Goal: Contribute content: Contribute content

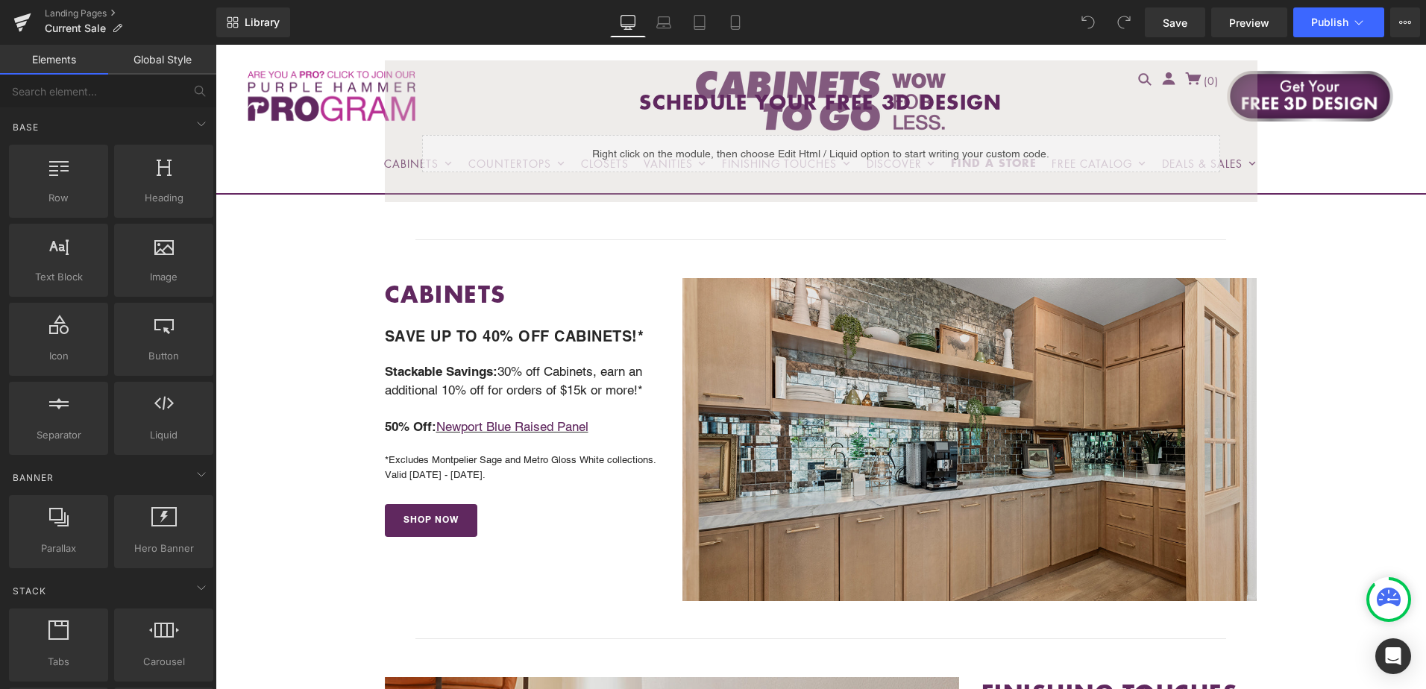
scroll to position [447, 0]
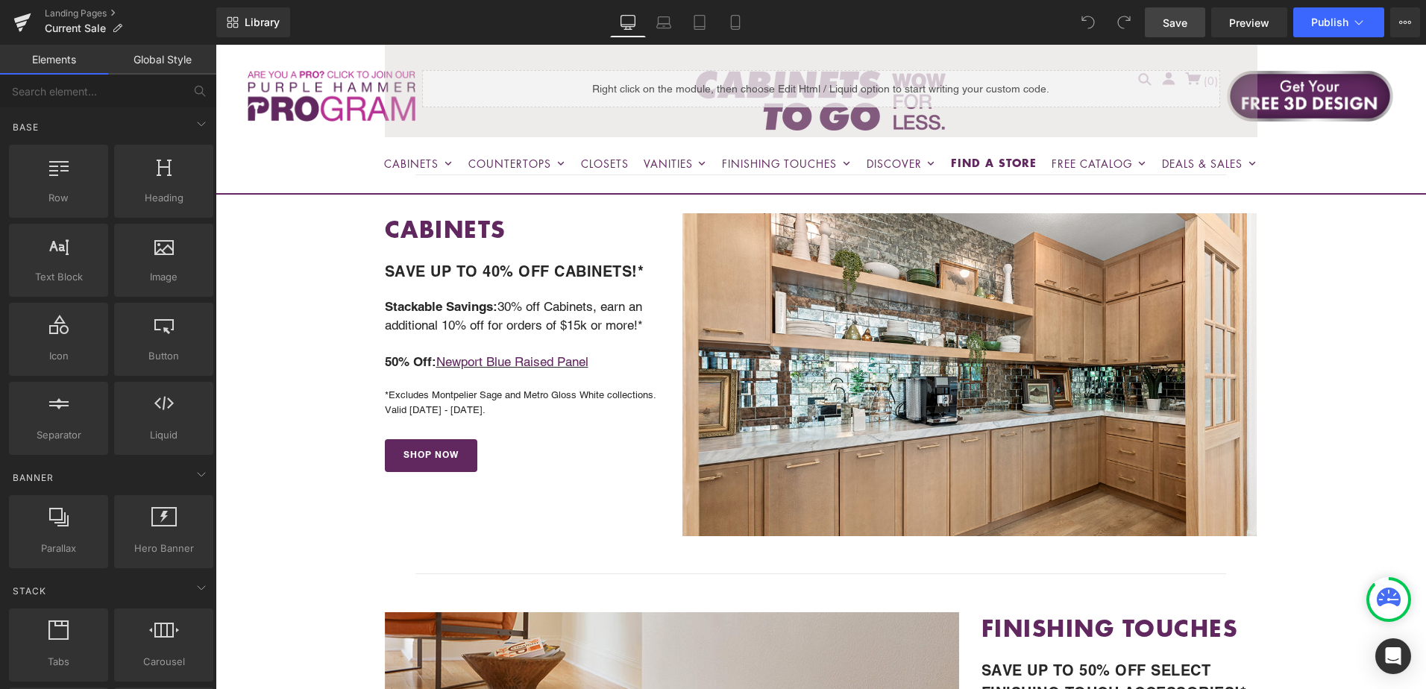
click at [1178, 20] on span "Save" at bounding box center [1175, 23] width 25 height 16
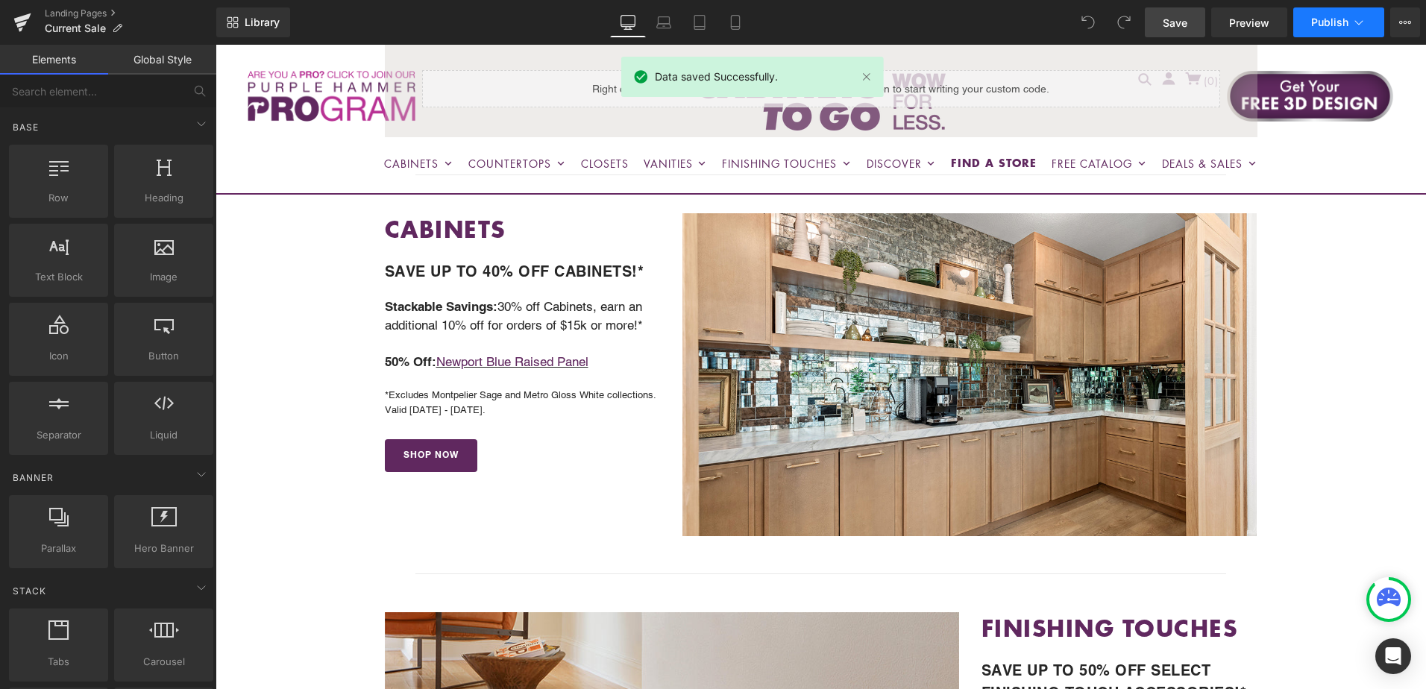
click at [1313, 17] on span "Publish" at bounding box center [1329, 22] width 37 height 12
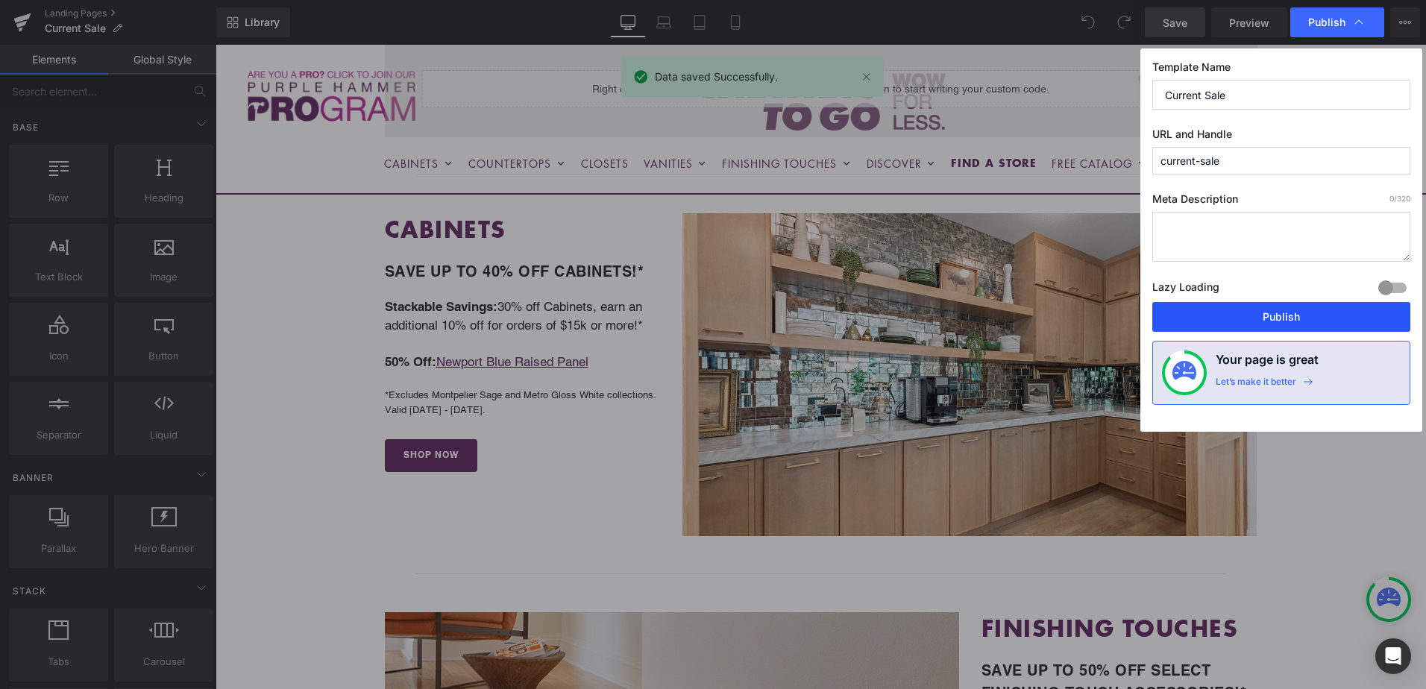
click at [1287, 321] on button "Publish" at bounding box center [1281, 317] width 258 height 30
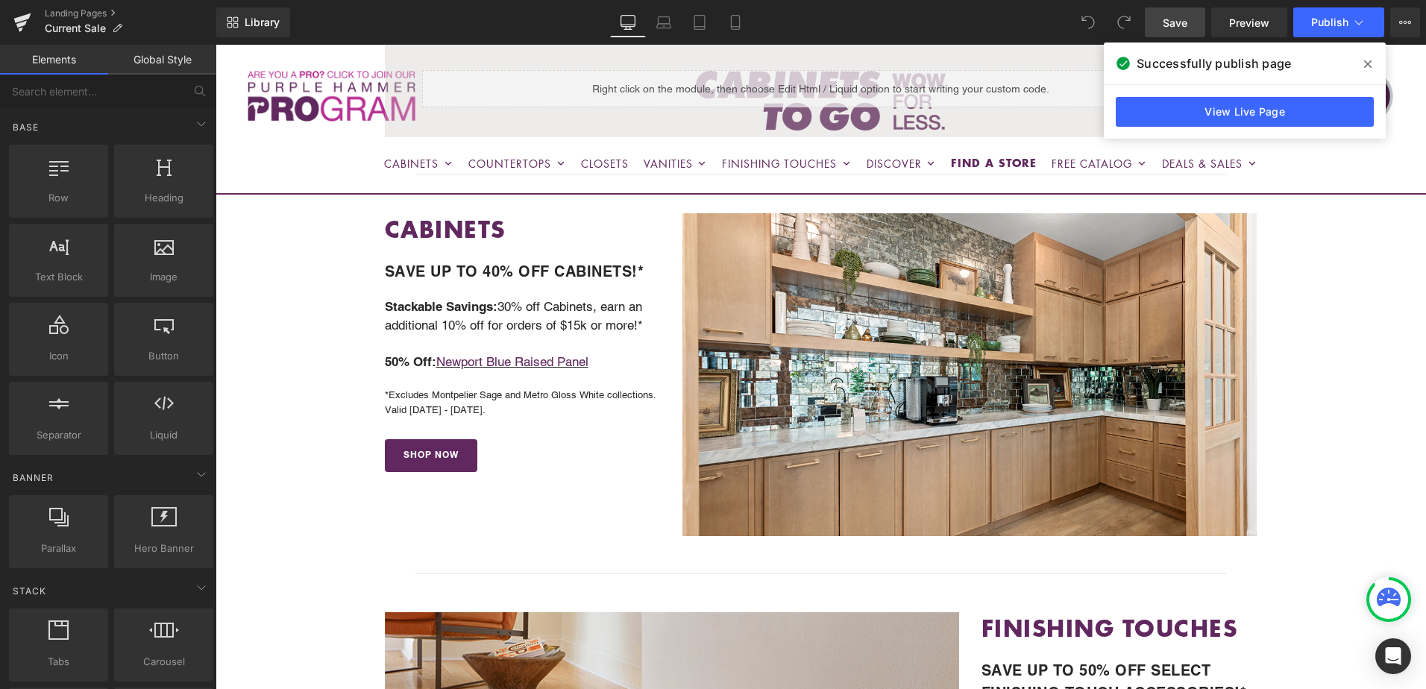
click at [1369, 63] on icon at bounding box center [1367, 63] width 7 height 7
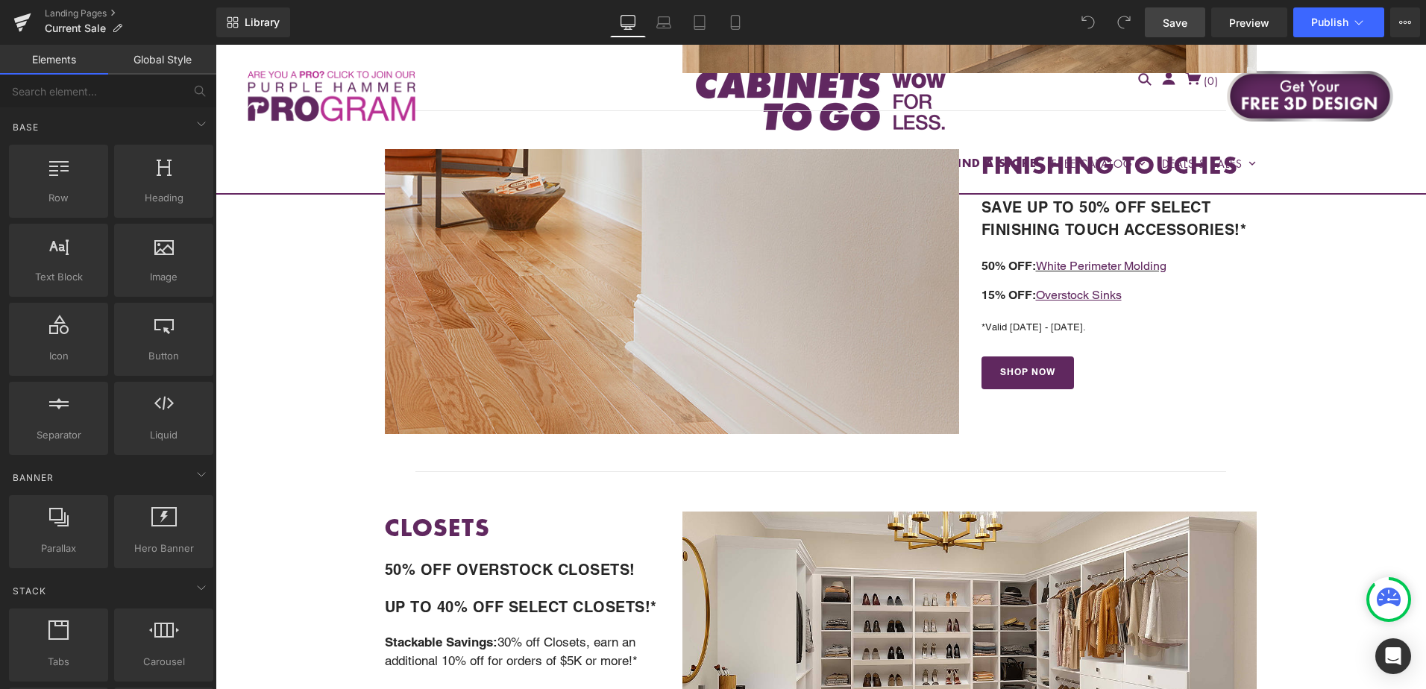
scroll to position [820, 0]
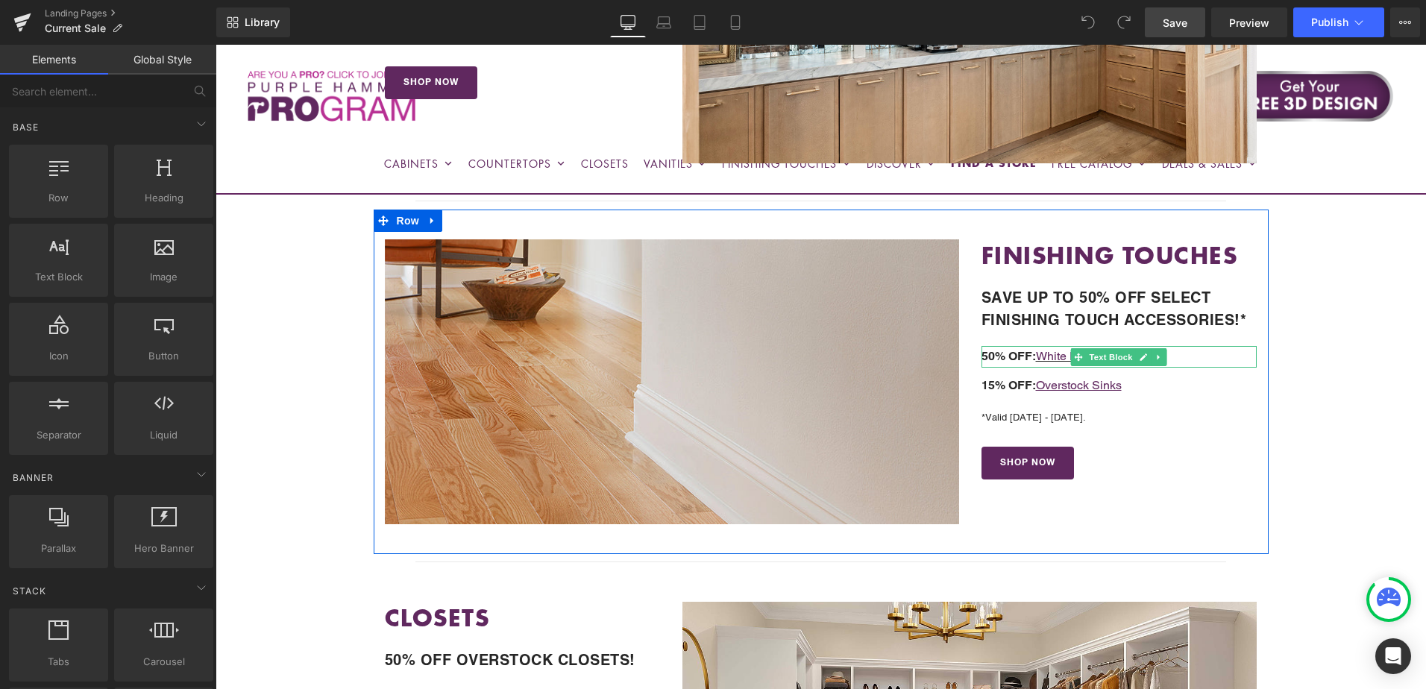
click at [1185, 354] on p "50% OFF: White Perimeter Molding" at bounding box center [1119, 357] width 276 height 22
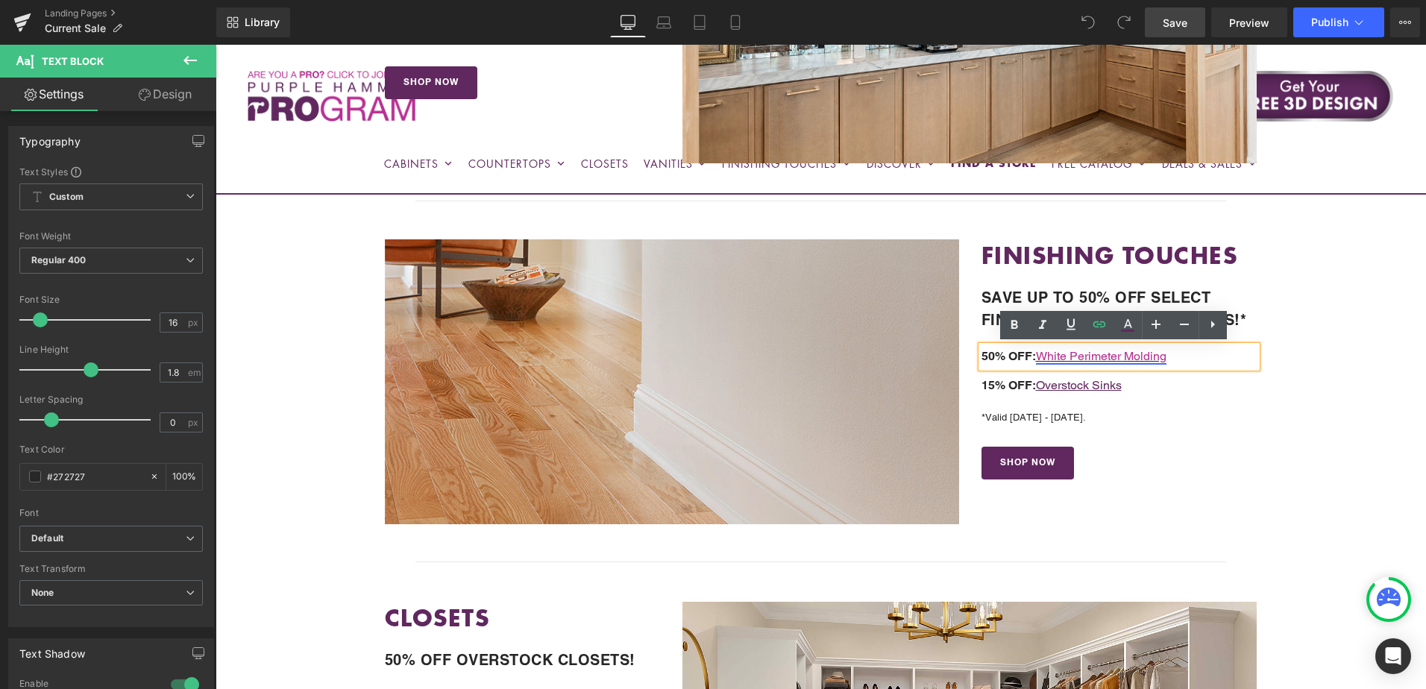
click at [1101, 356] on link "White Perimeter Molding" at bounding box center [1101, 356] width 131 height 14
click at [1157, 386] on span "Edit" at bounding box center [1157, 383] width 17 height 13
drag, startPoint x: 1083, startPoint y: 385, endPoint x: 1096, endPoint y: 386, distance: 12.8
click at [1096, 386] on input "https://cabinetstogodev.myshopify.com/collections/white-molding?_gl=1*1afxsap*_…" at bounding box center [1068, 386] width 230 height 37
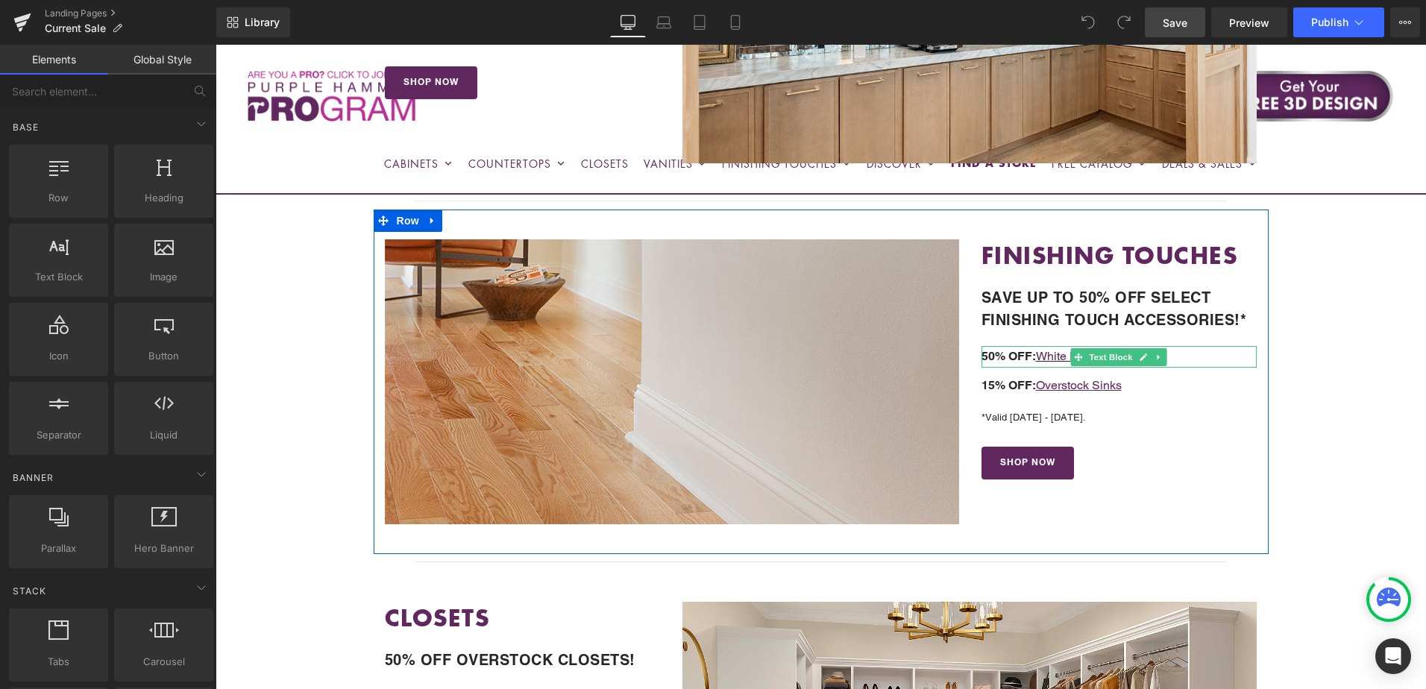
drag, startPoint x: 1187, startPoint y: 350, endPoint x: 1091, endPoint y: 367, distance: 97.7
click at [1187, 350] on p "50% OFF: White Perimeter Molding" at bounding box center [1119, 357] width 276 height 22
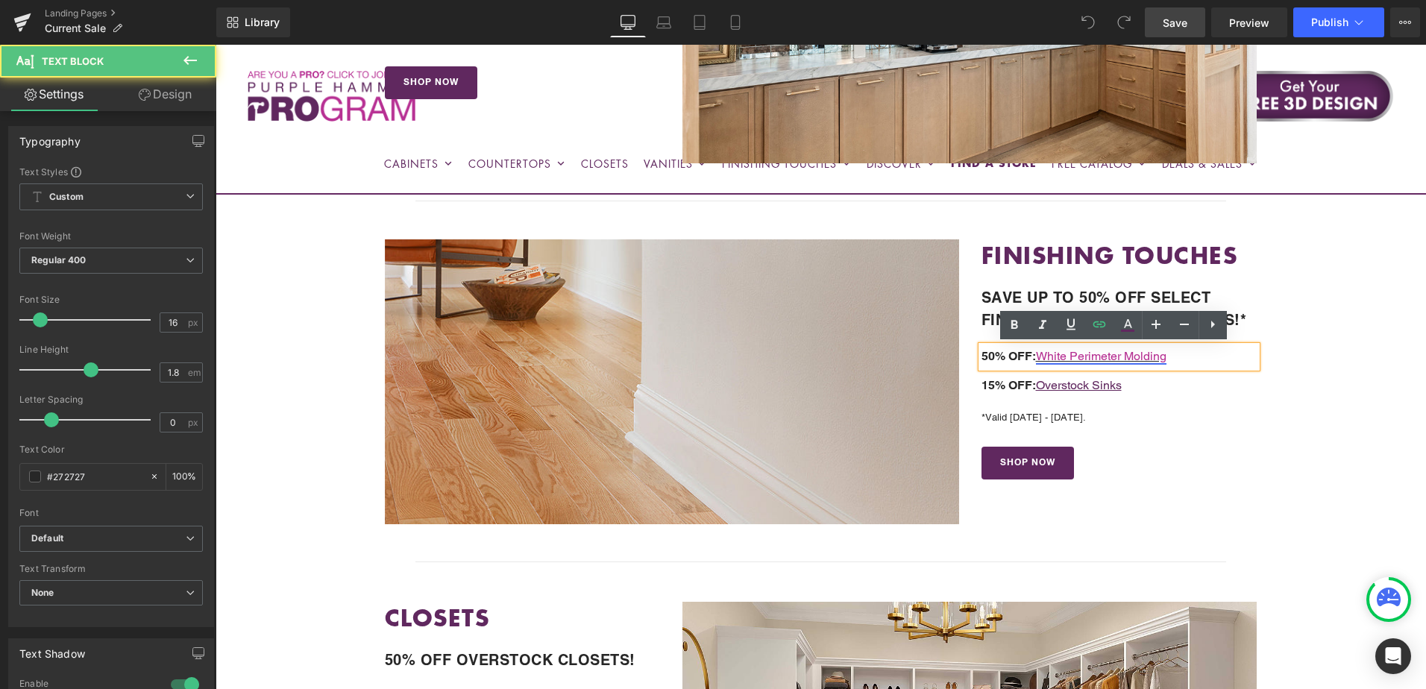
click at [1089, 359] on link "White Perimeter Molding" at bounding box center [1101, 356] width 131 height 14
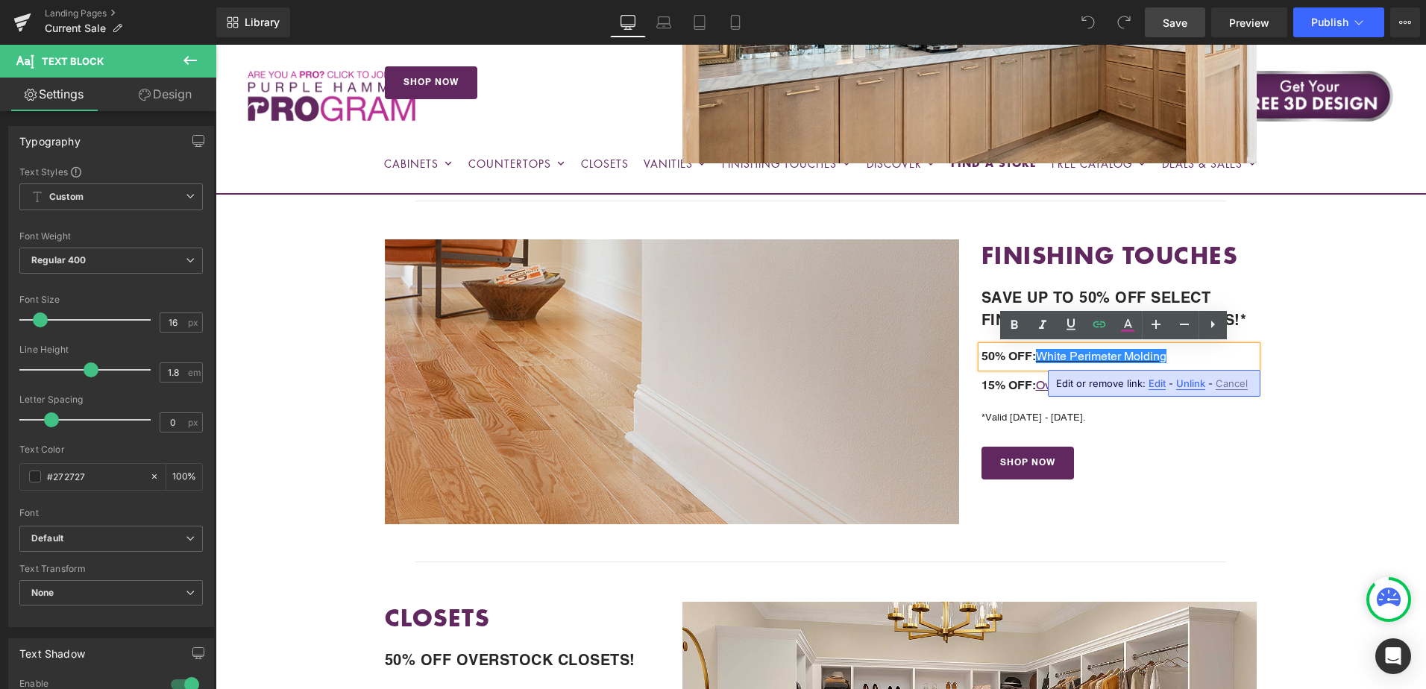
drag, startPoint x: 1158, startPoint y: 385, endPoint x: 943, endPoint y: 340, distance: 220.1
click at [1158, 385] on span "Edit" at bounding box center [1157, 383] width 17 height 13
click at [1058, 382] on input "https://cabinetstogodev.myshopify.com/collections/white-molding?_gl=1*1afxsap*_…" at bounding box center [1068, 386] width 230 height 37
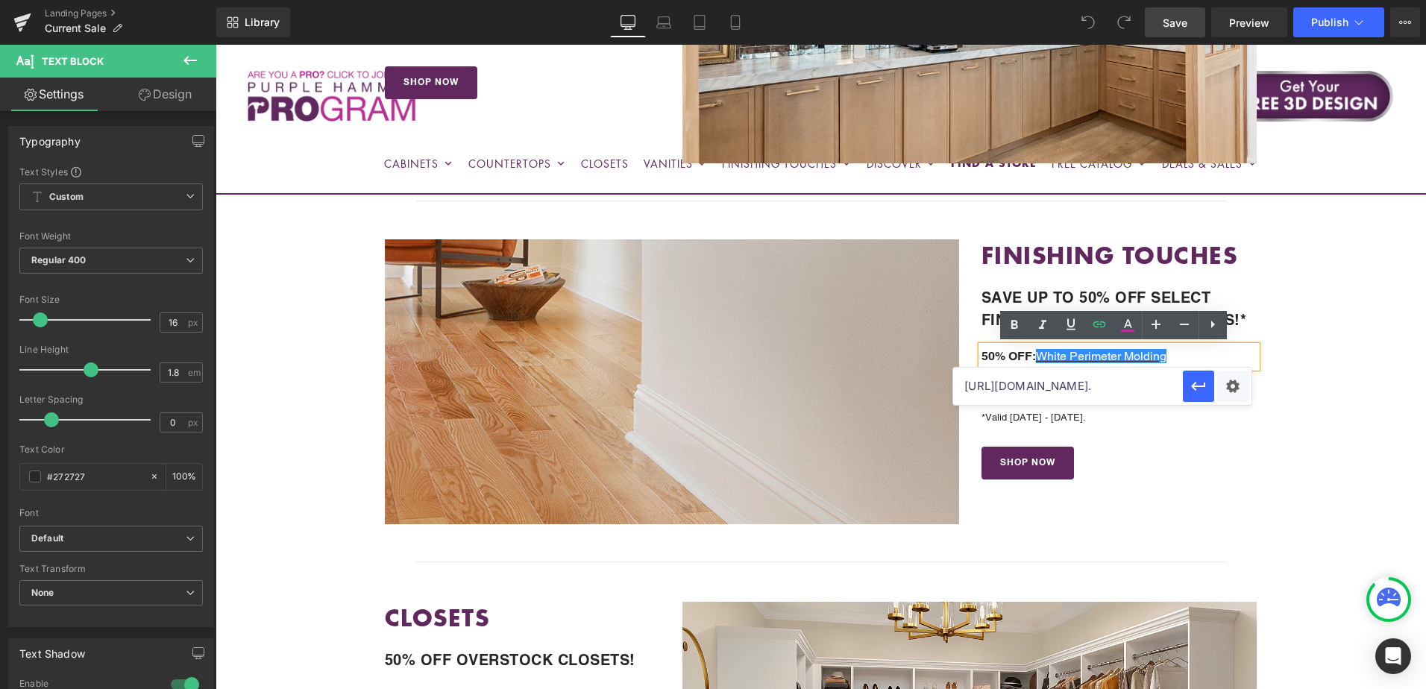
paste input ".com/collections/white-molding"
type input "https://cabinetstogo.com/collections/white-molding"
click at [1198, 385] on icon "button" at bounding box center [1199, 386] width 18 height 18
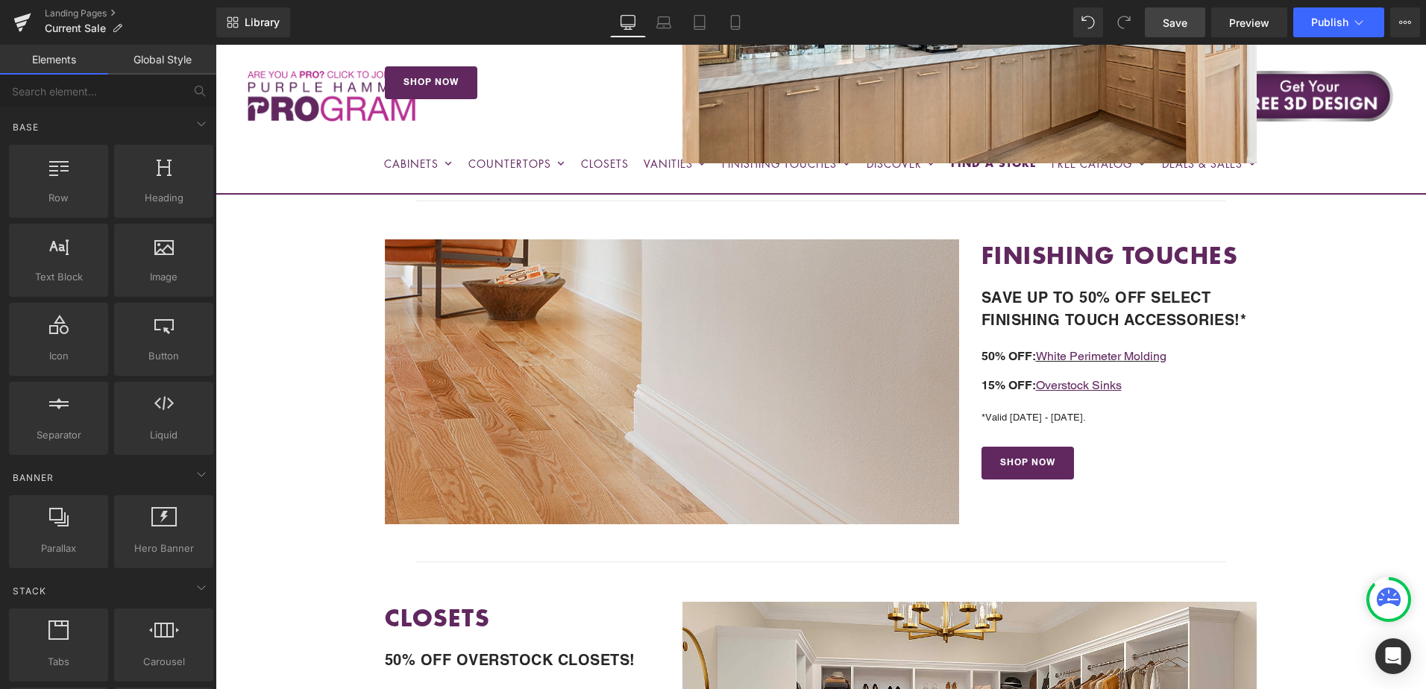
click at [1184, 23] on span "Save" at bounding box center [1175, 23] width 25 height 16
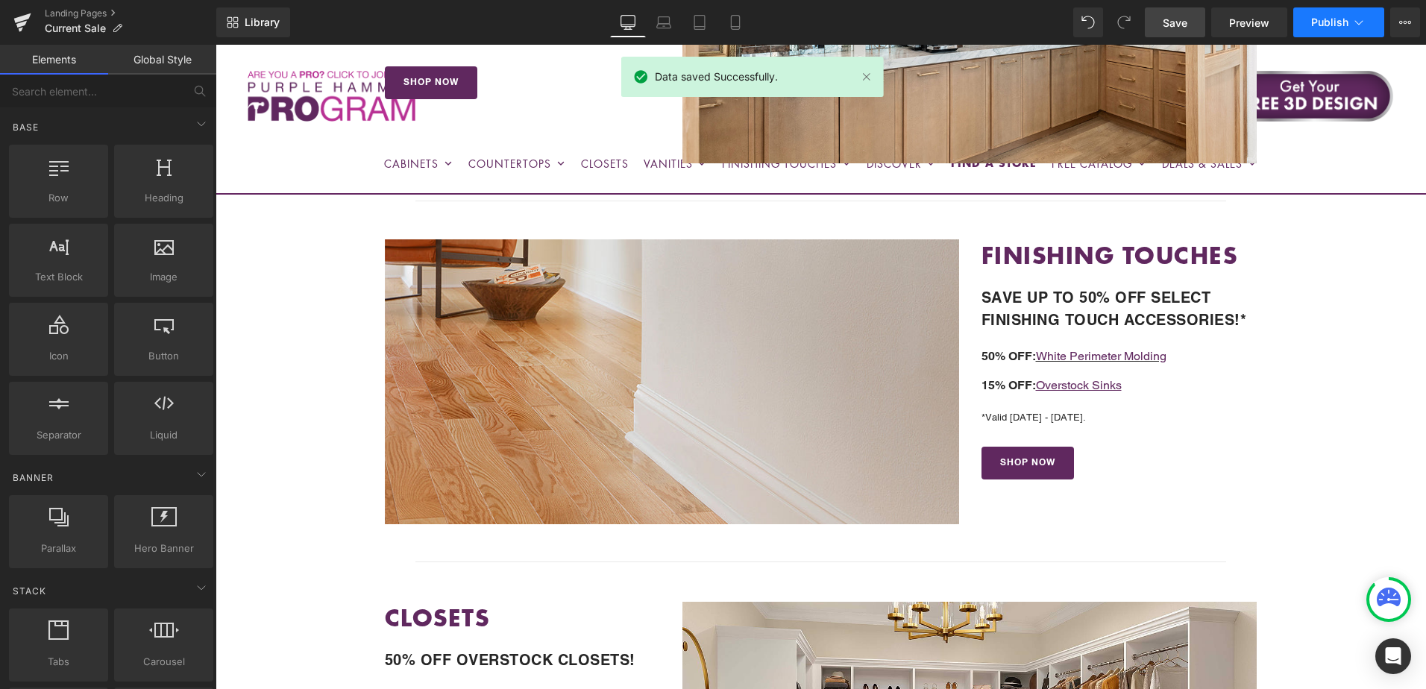
click at [1327, 21] on span "Publish" at bounding box center [1329, 22] width 37 height 12
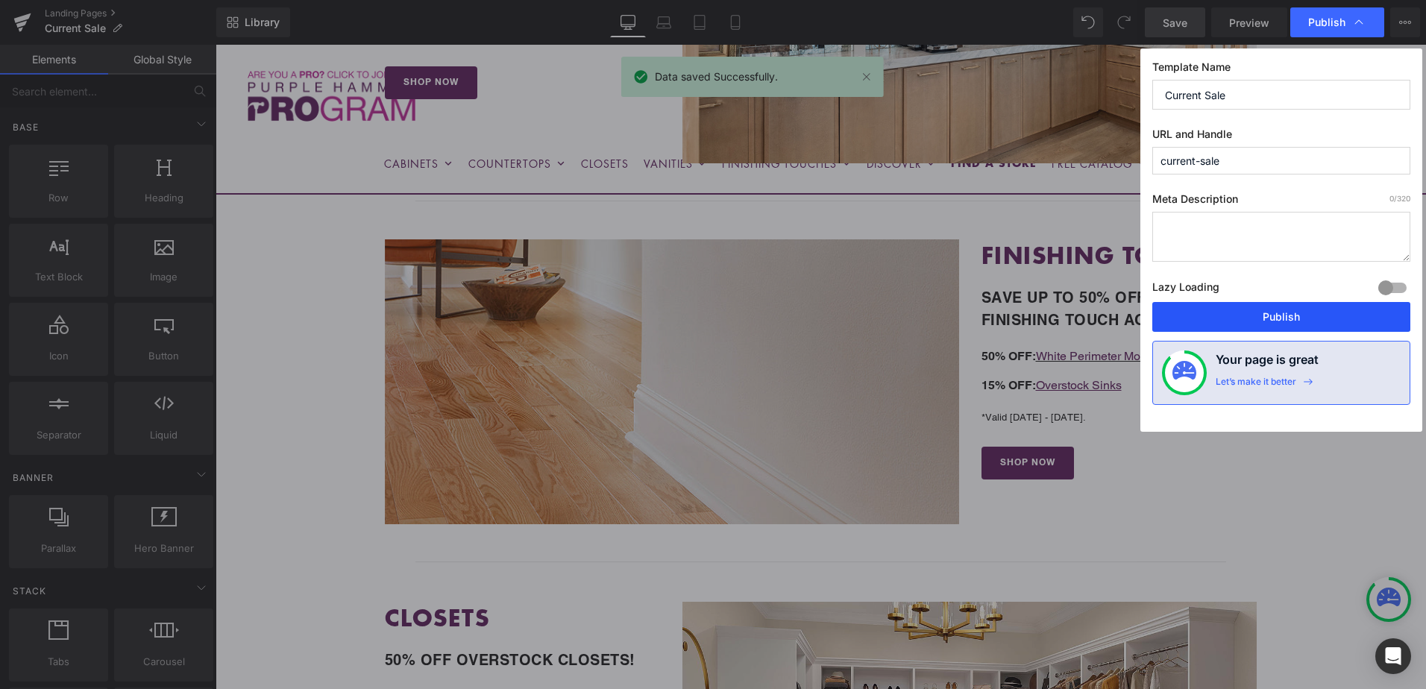
click at [1291, 316] on button "Publish" at bounding box center [1281, 317] width 258 height 30
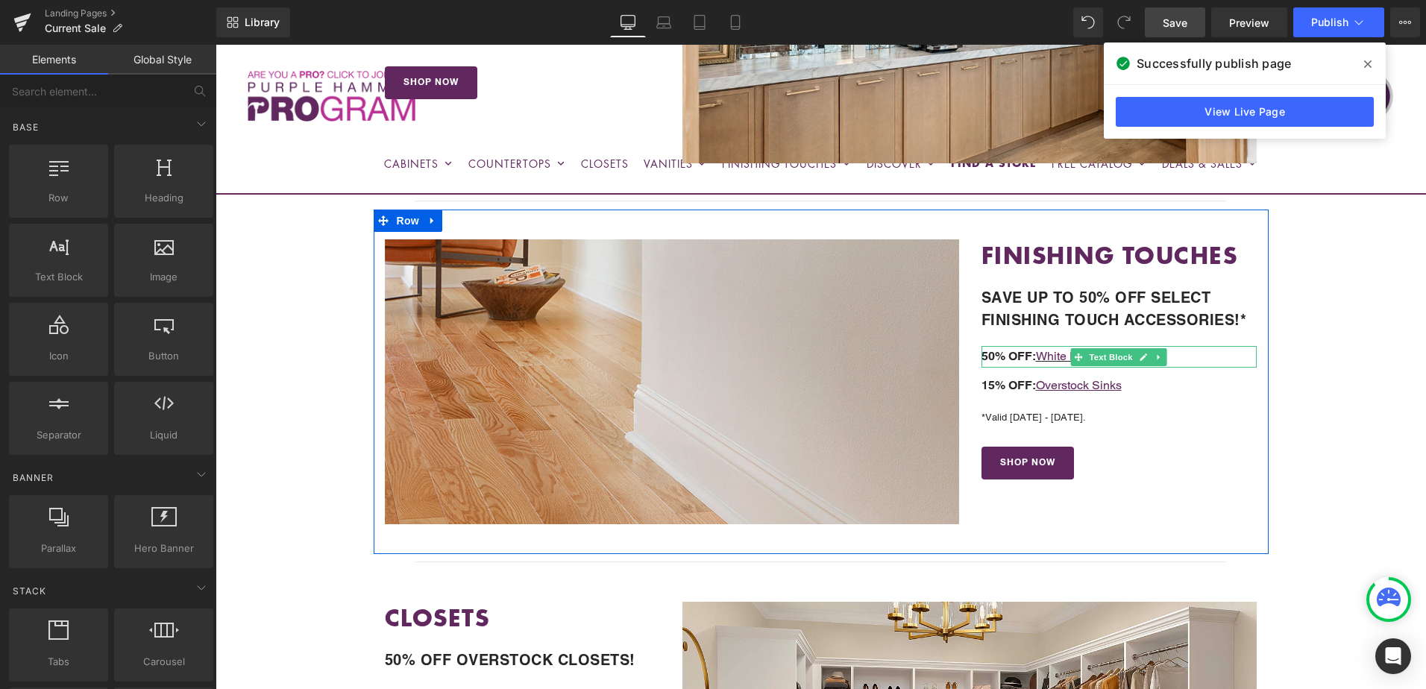
click at [1178, 355] on p "50% OFF: White Perimeter Molding" at bounding box center [1119, 357] width 276 height 22
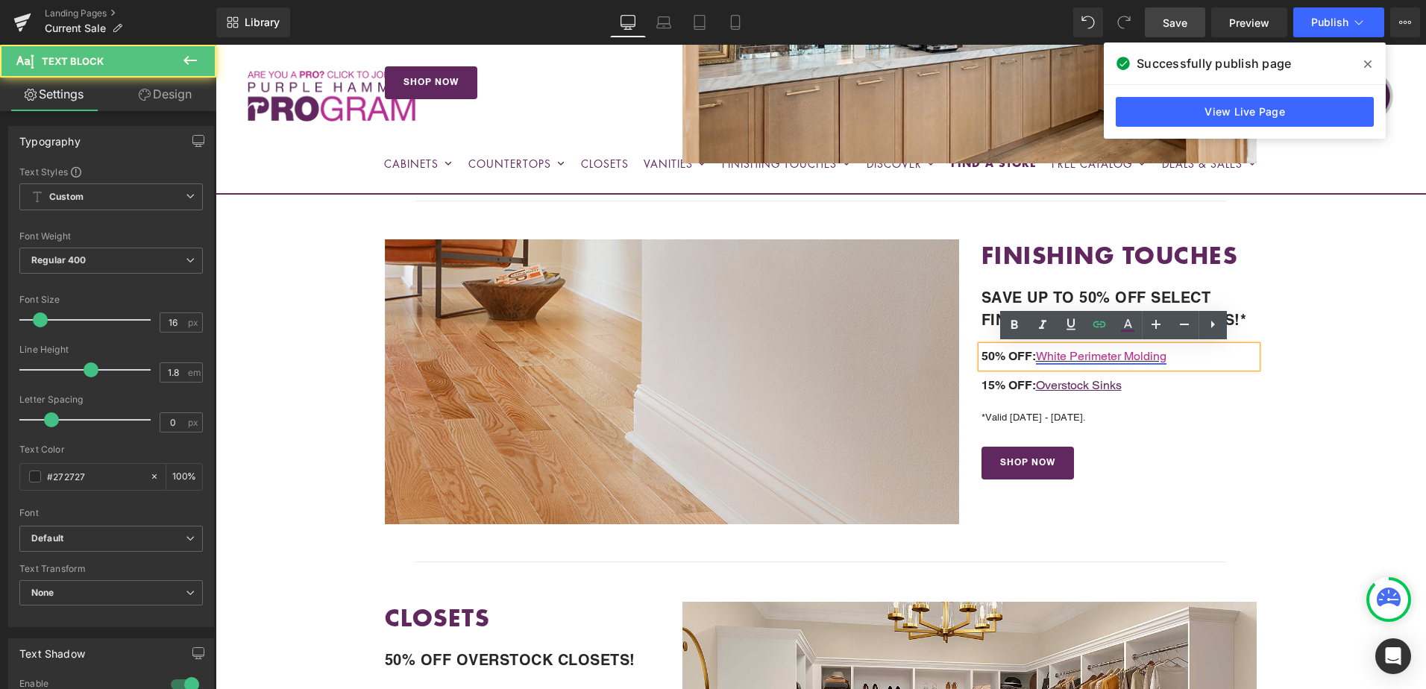
click at [1131, 356] on link "White Perimeter Molding" at bounding box center [1101, 356] width 131 height 14
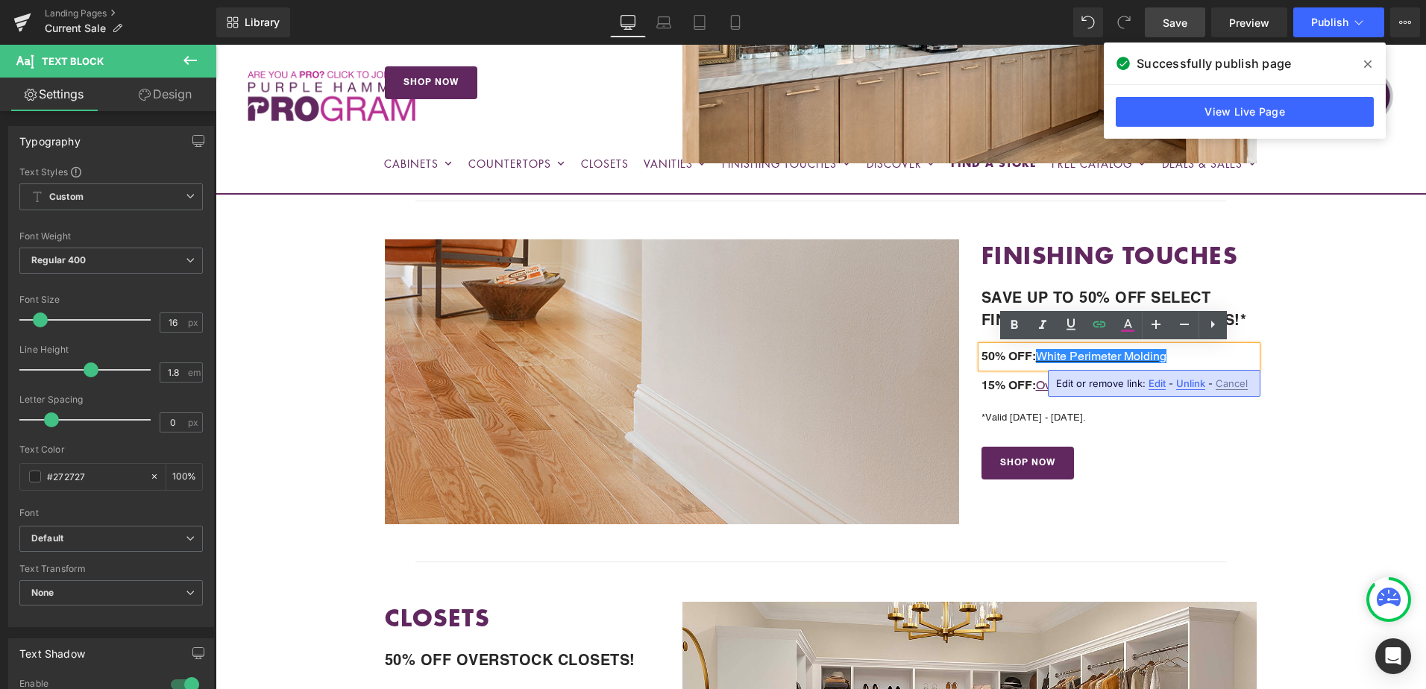
click at [1177, 357] on p "50% OFF: White Perimeter Molding" at bounding box center [1119, 357] width 276 height 22
drag, startPoint x: 1172, startPoint y: 356, endPoint x: 1037, endPoint y: 356, distance: 135.0
click at [1037, 356] on p "50% OFF: White Perimeter Molding" at bounding box center [1119, 357] width 276 height 22
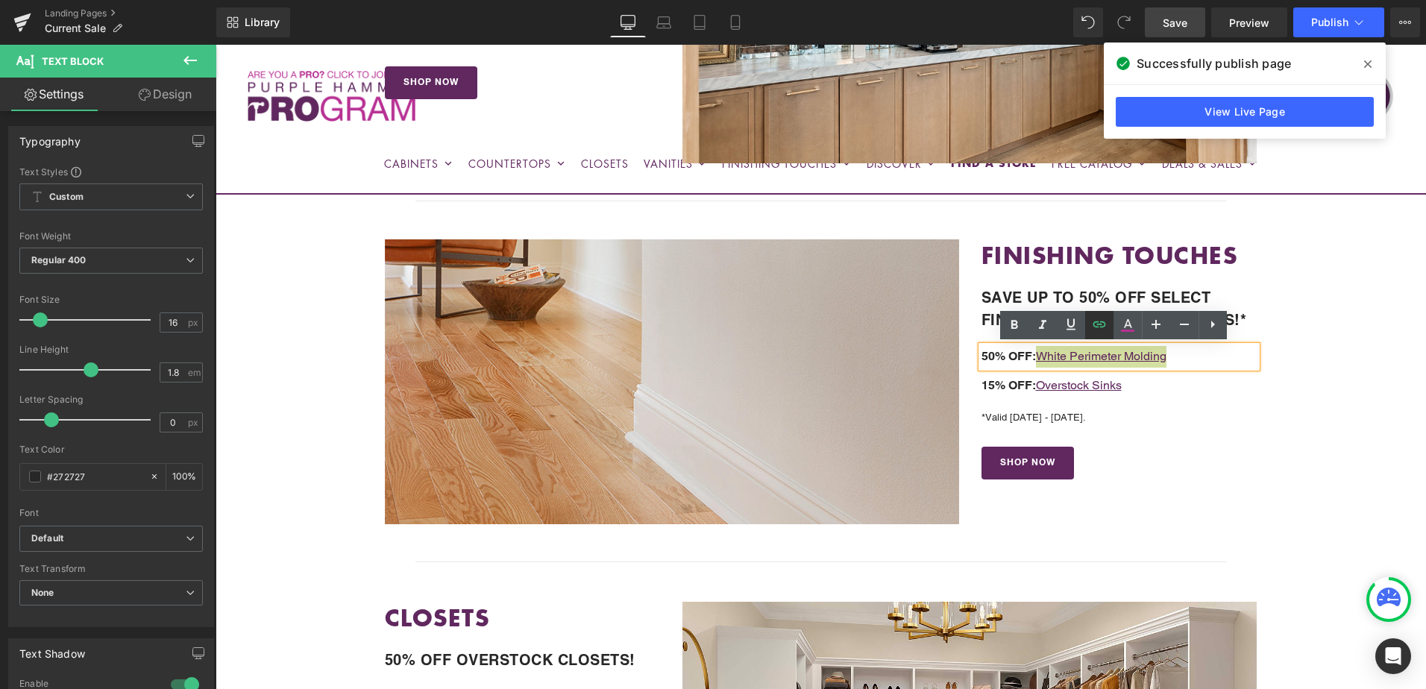
click at [1098, 322] on icon at bounding box center [1099, 324] width 13 height 6
click at [1237, 0] on div "Text Color Highlight Color #333333 Edit or remove link: Edit - Unlink - Cancel …" at bounding box center [713, 0] width 1426 height 0
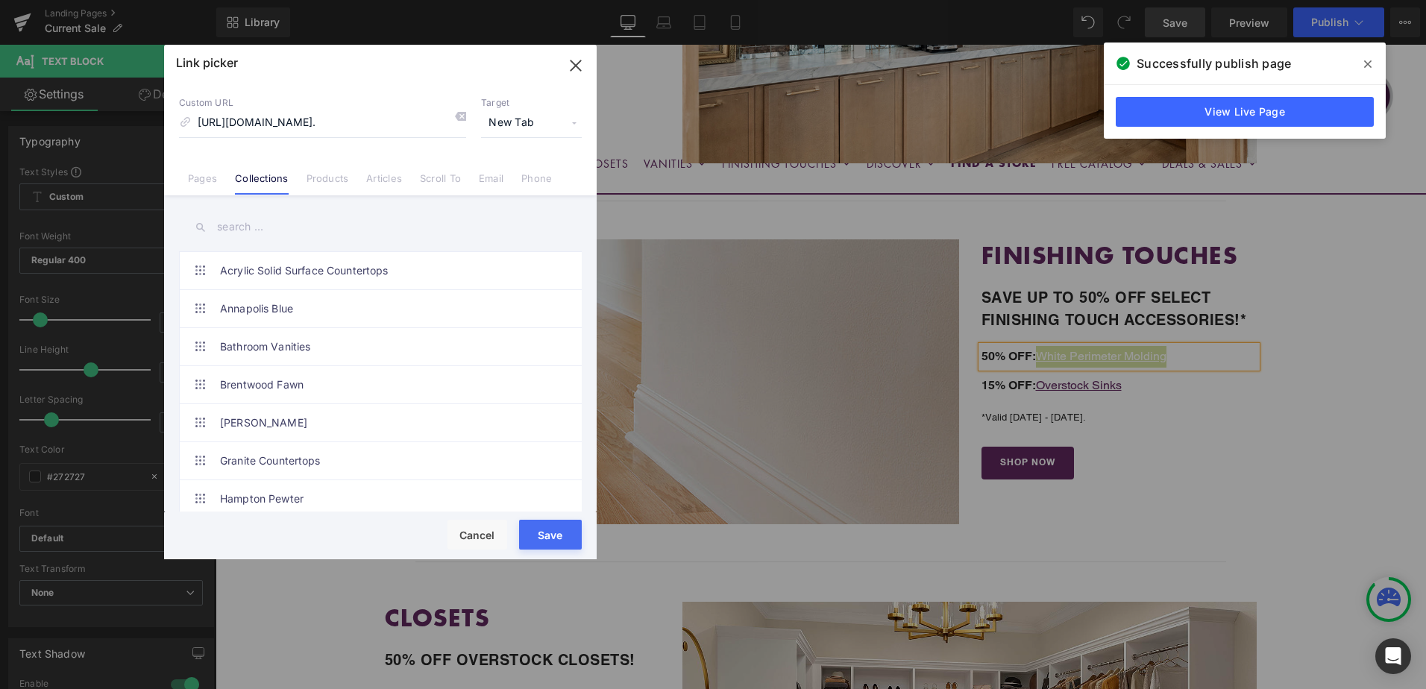
click at [521, 126] on span "New Tab" at bounding box center [531, 123] width 101 height 28
click at [517, 151] on li "Current Tab" at bounding box center [532, 150] width 116 height 26
click at [556, 535] on button "Save" at bounding box center [550, 535] width 63 height 30
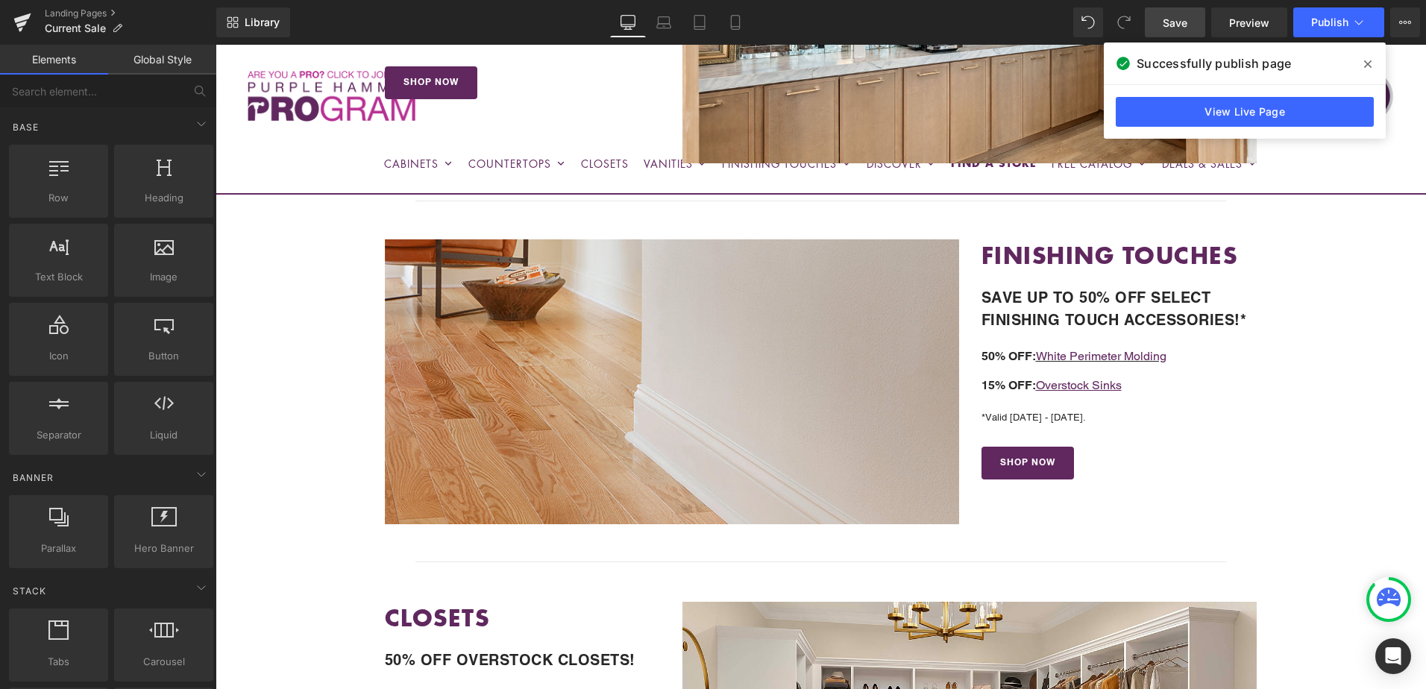
click at [1183, 19] on span "Save" at bounding box center [1175, 23] width 25 height 16
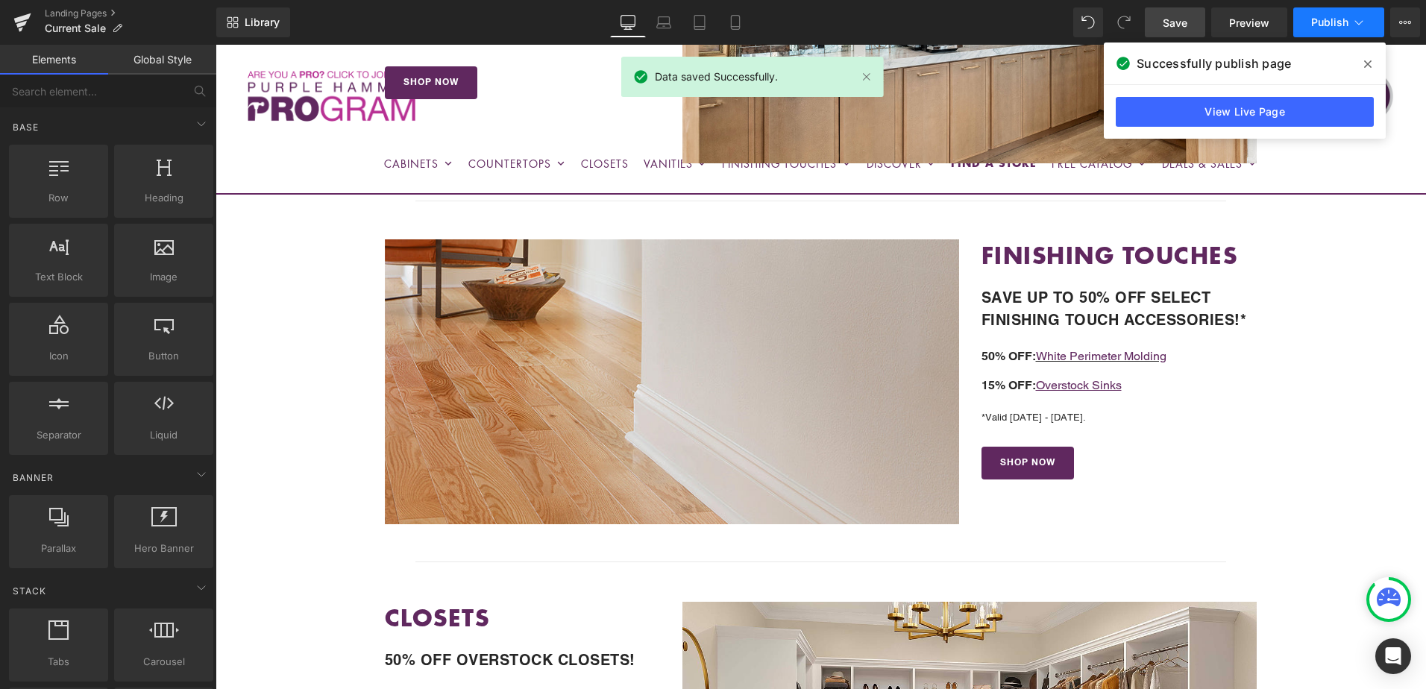
click at [1314, 22] on span "Publish" at bounding box center [1329, 22] width 37 height 12
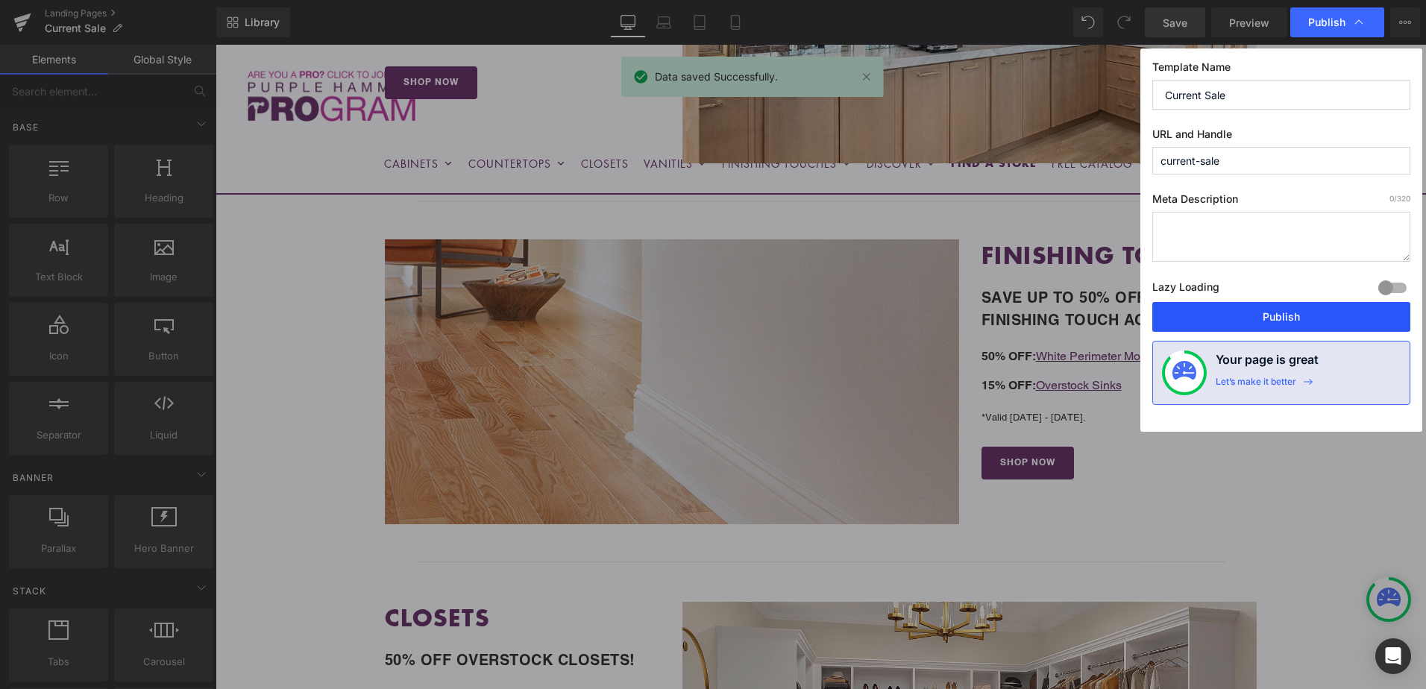
click at [1313, 315] on button "Publish" at bounding box center [1281, 317] width 258 height 30
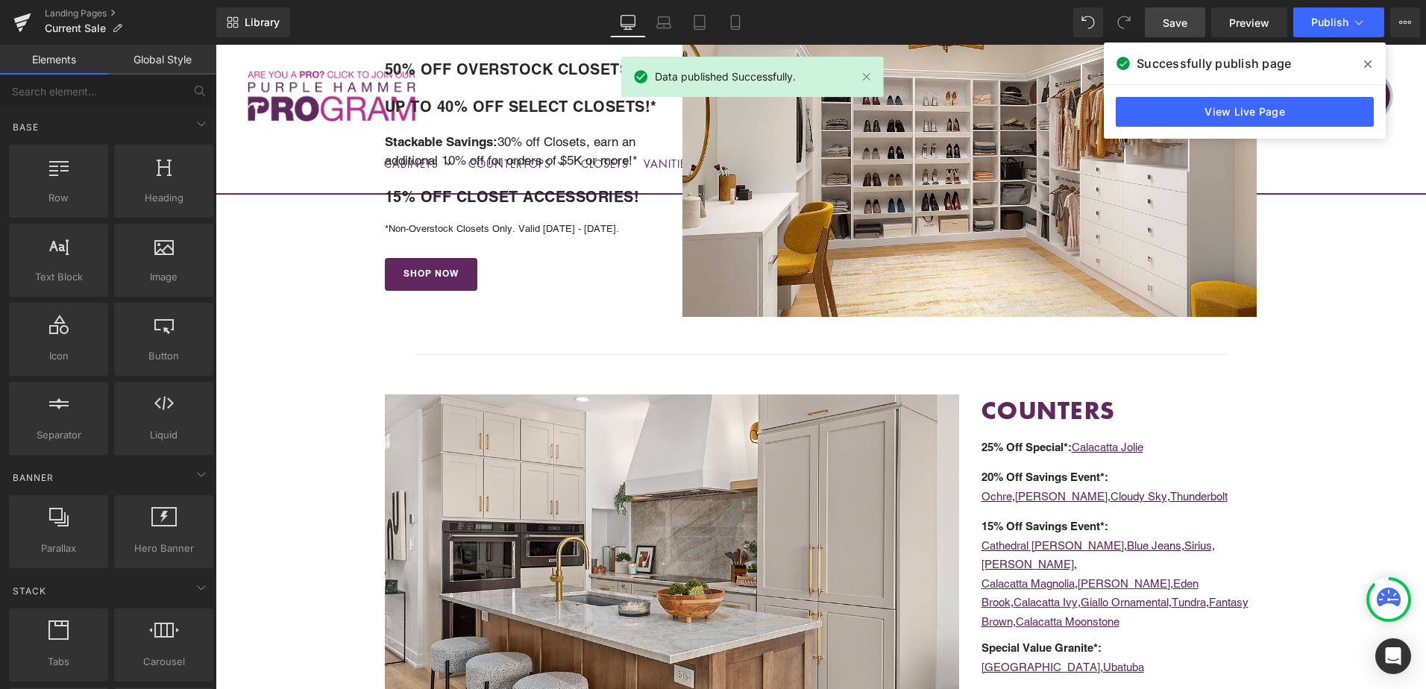
scroll to position [1566, 0]
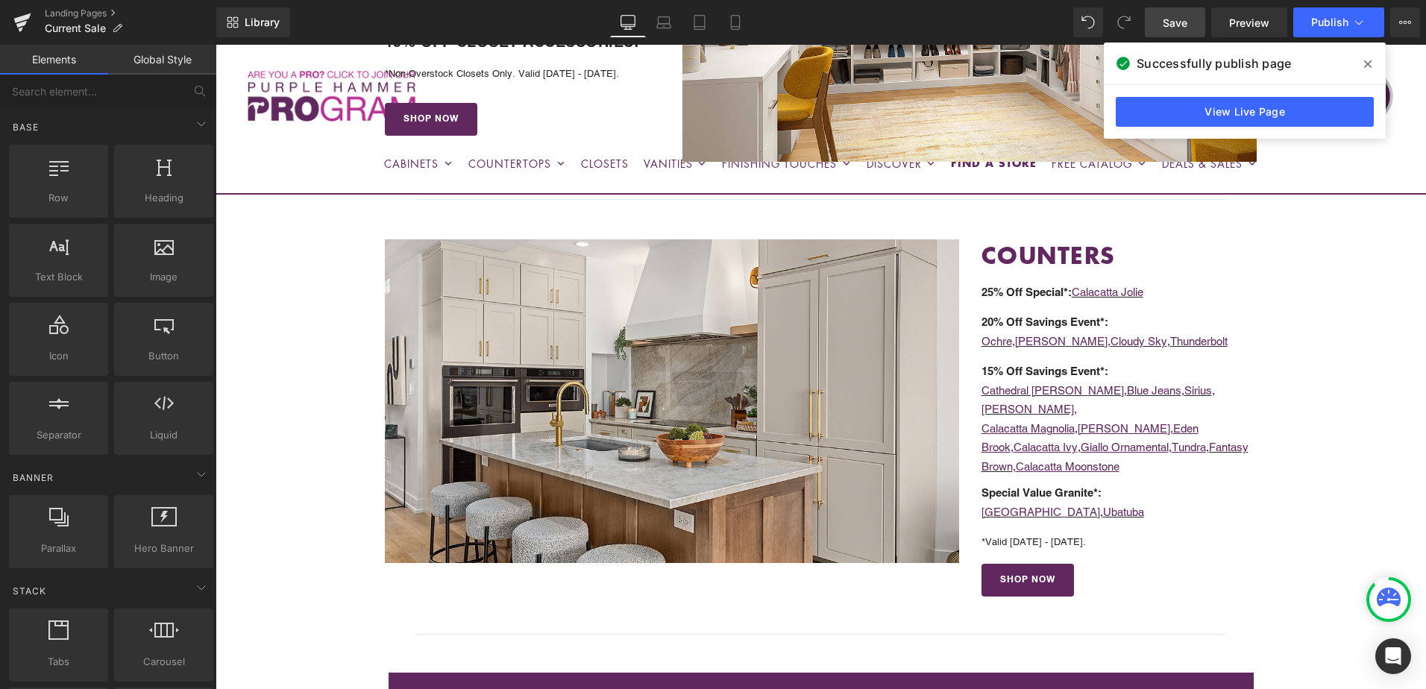
click at [1366, 63] on icon at bounding box center [1367, 63] width 7 height 7
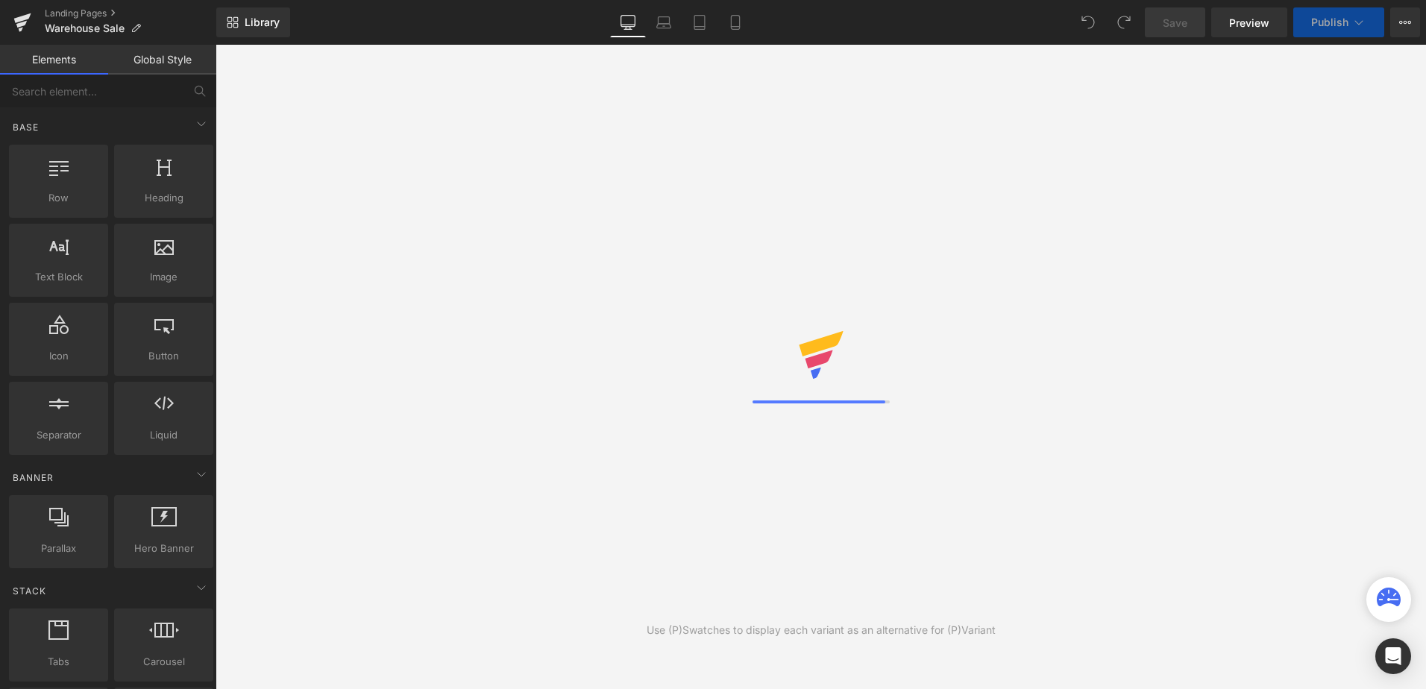
click at [979, 13] on div "Library Desktop Desktop Laptop Tablet Mobile Save Preview Publish Scheduled Vie…" at bounding box center [821, 22] width 1210 height 30
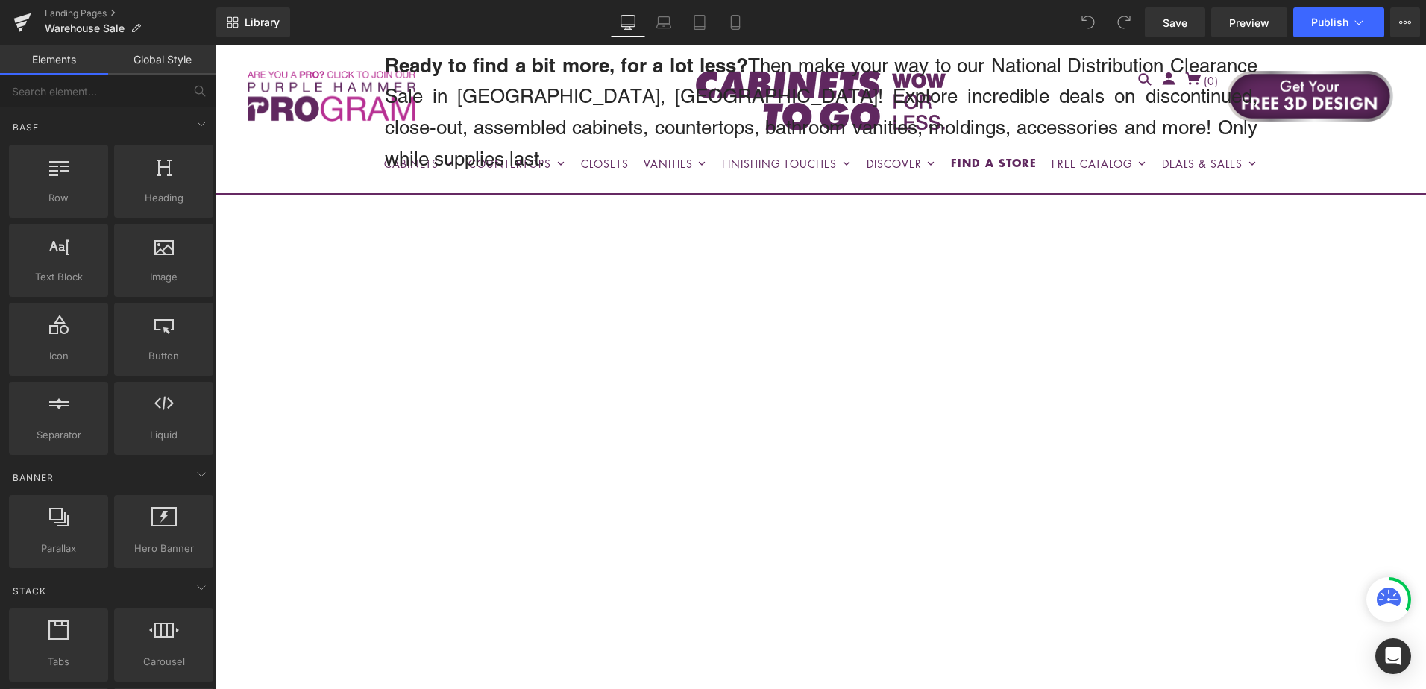
scroll to position [597, 0]
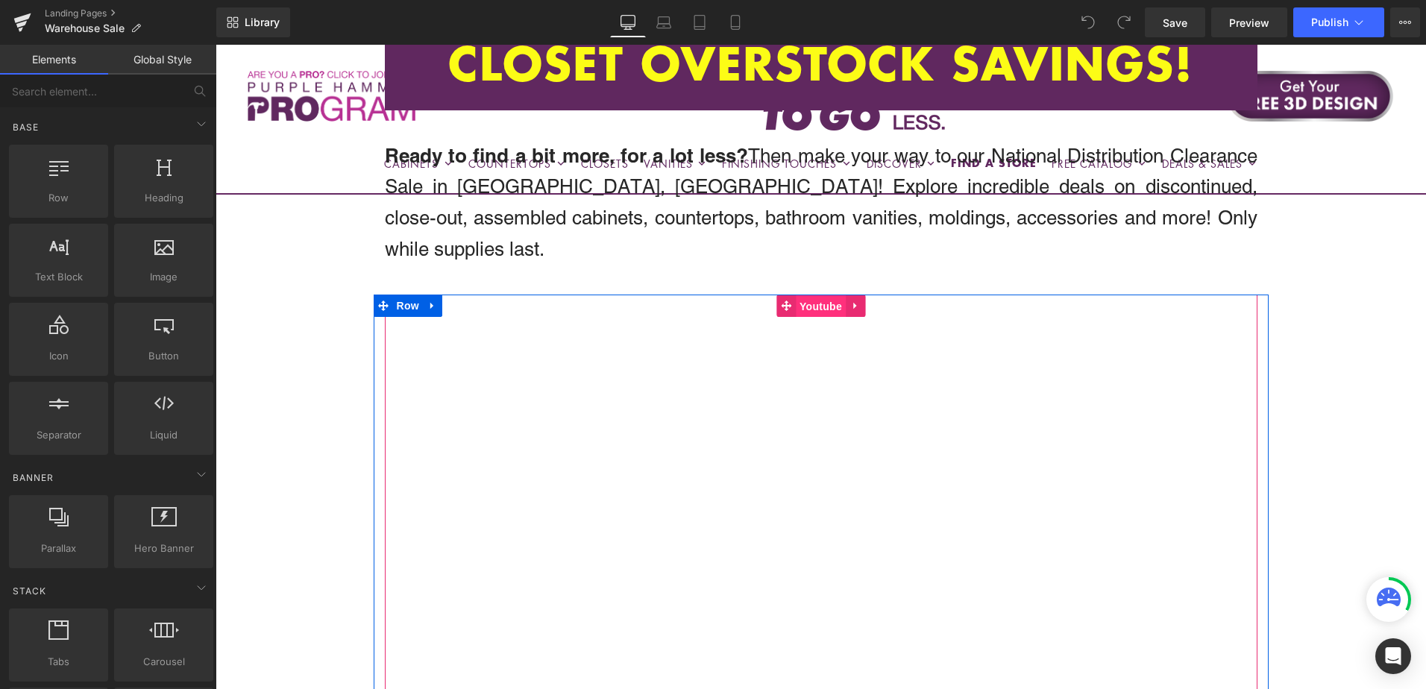
click at [816, 295] on span "Youtube" at bounding box center [821, 306] width 50 height 22
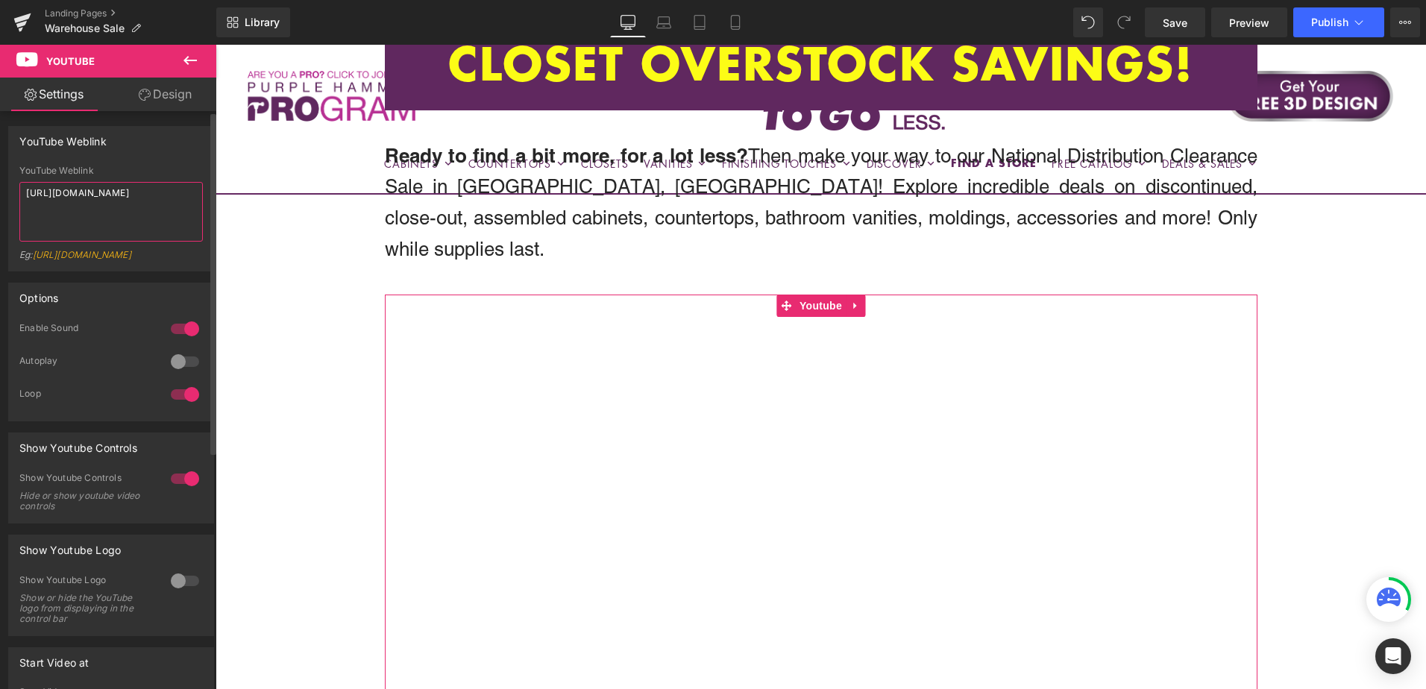
click at [99, 196] on textarea "[URL][DOMAIN_NAME]" at bounding box center [110, 212] width 183 height 60
paste textarea "shBgJV2fUEw"
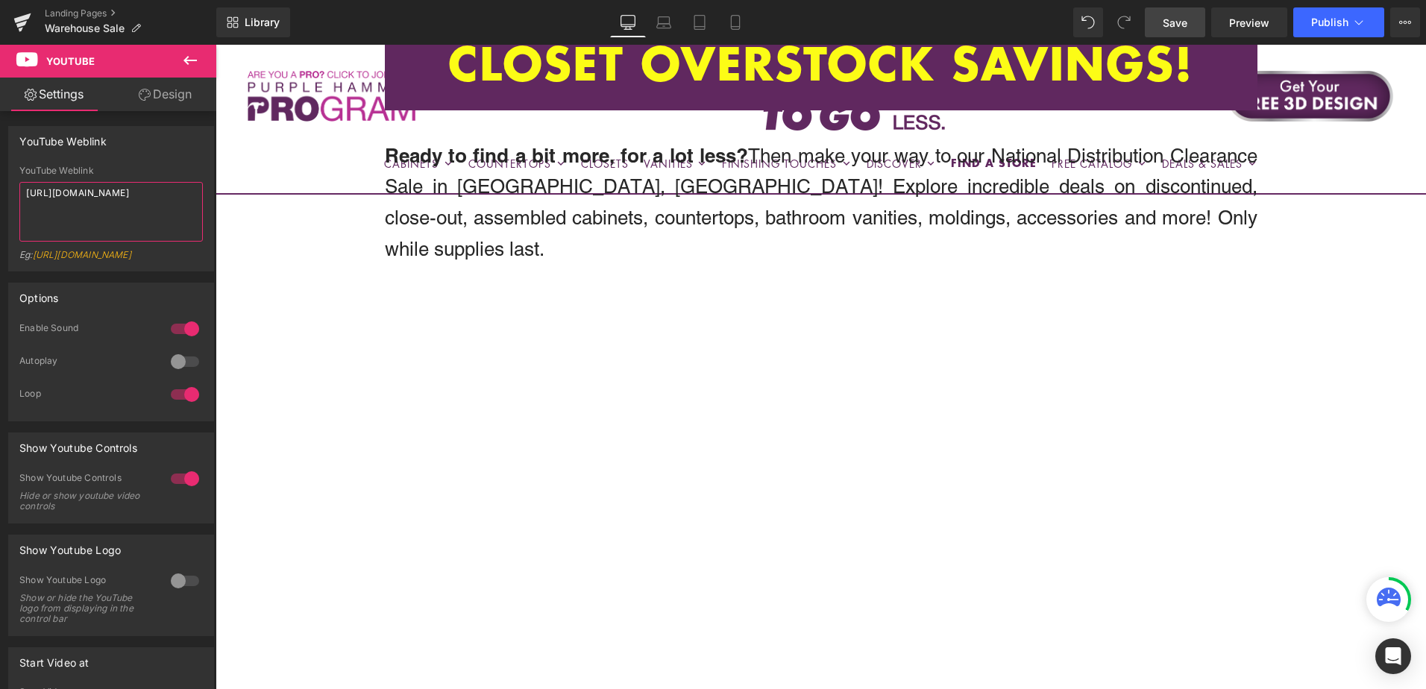
type textarea "[URL][DOMAIN_NAME]"
click at [1186, 24] on span "Save" at bounding box center [1175, 23] width 25 height 16
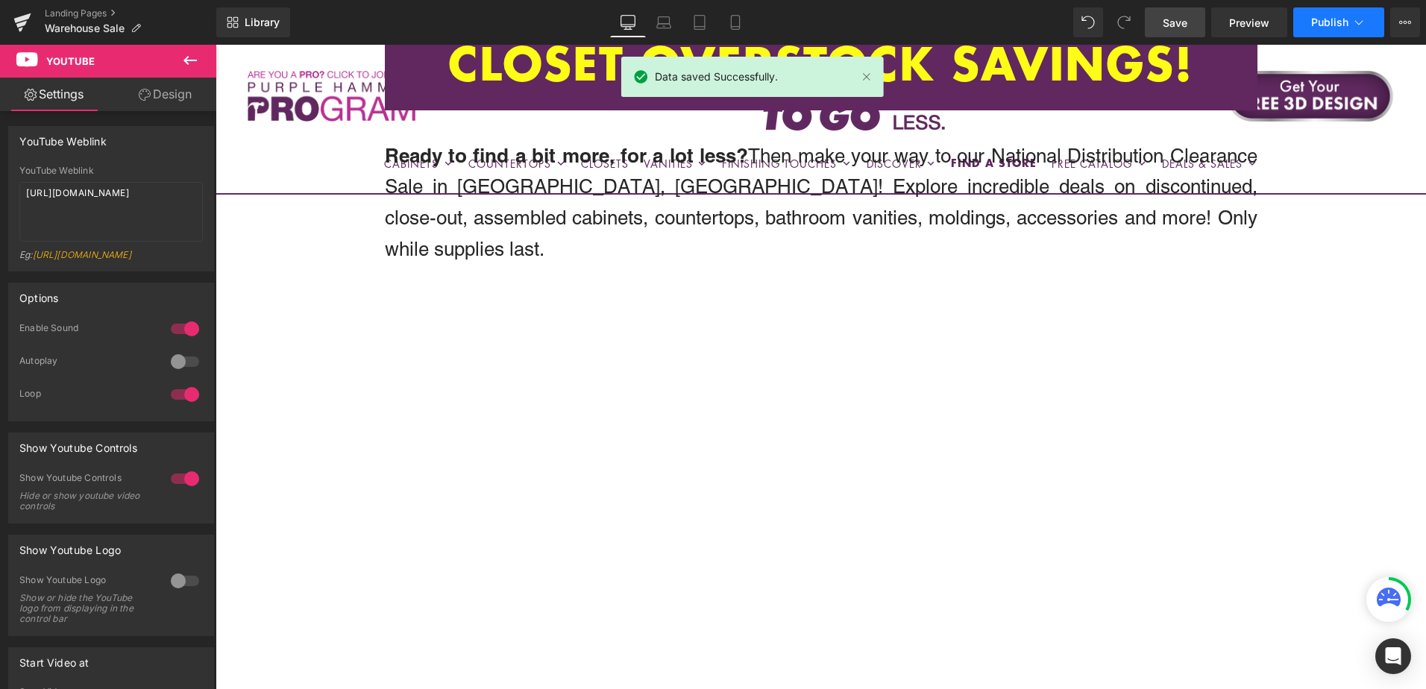
click at [1333, 25] on span "Publish" at bounding box center [1329, 22] width 37 height 12
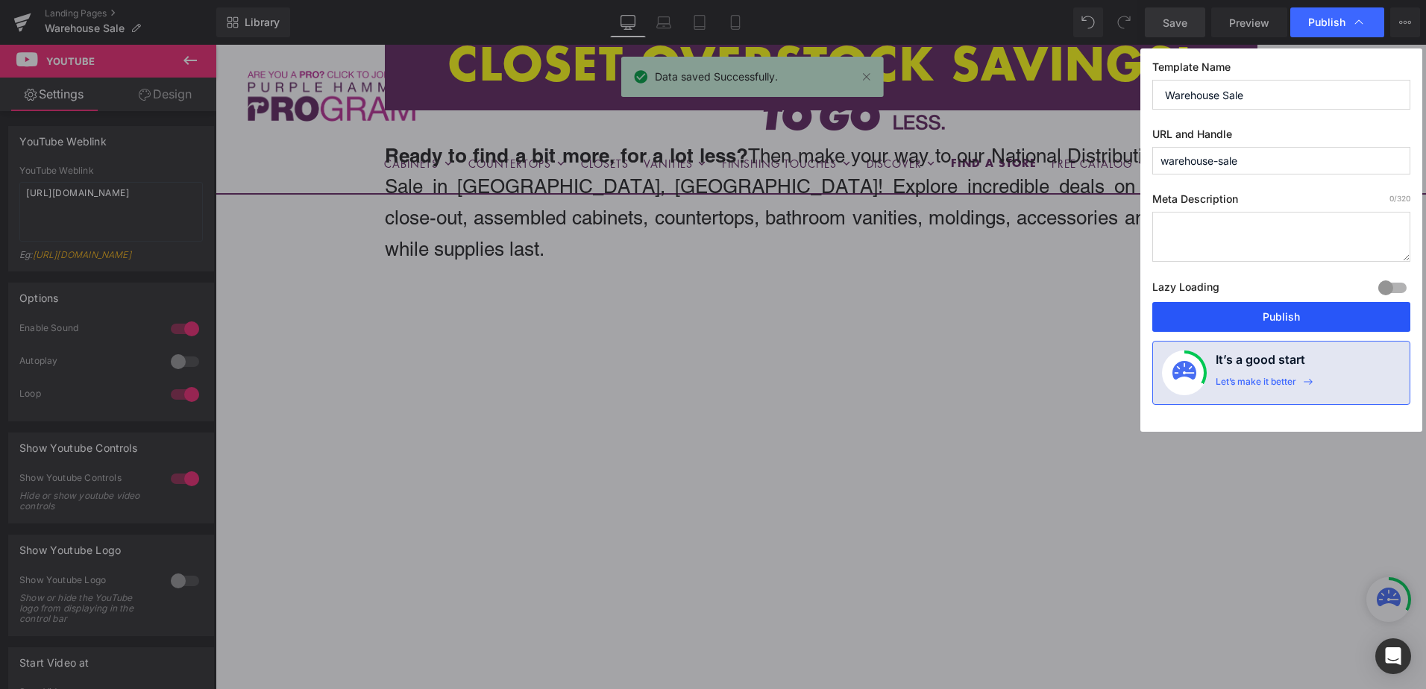
drag, startPoint x: 1296, startPoint y: 316, endPoint x: 1126, endPoint y: 329, distance: 170.5
click at [1296, 316] on button "Publish" at bounding box center [1281, 317] width 258 height 30
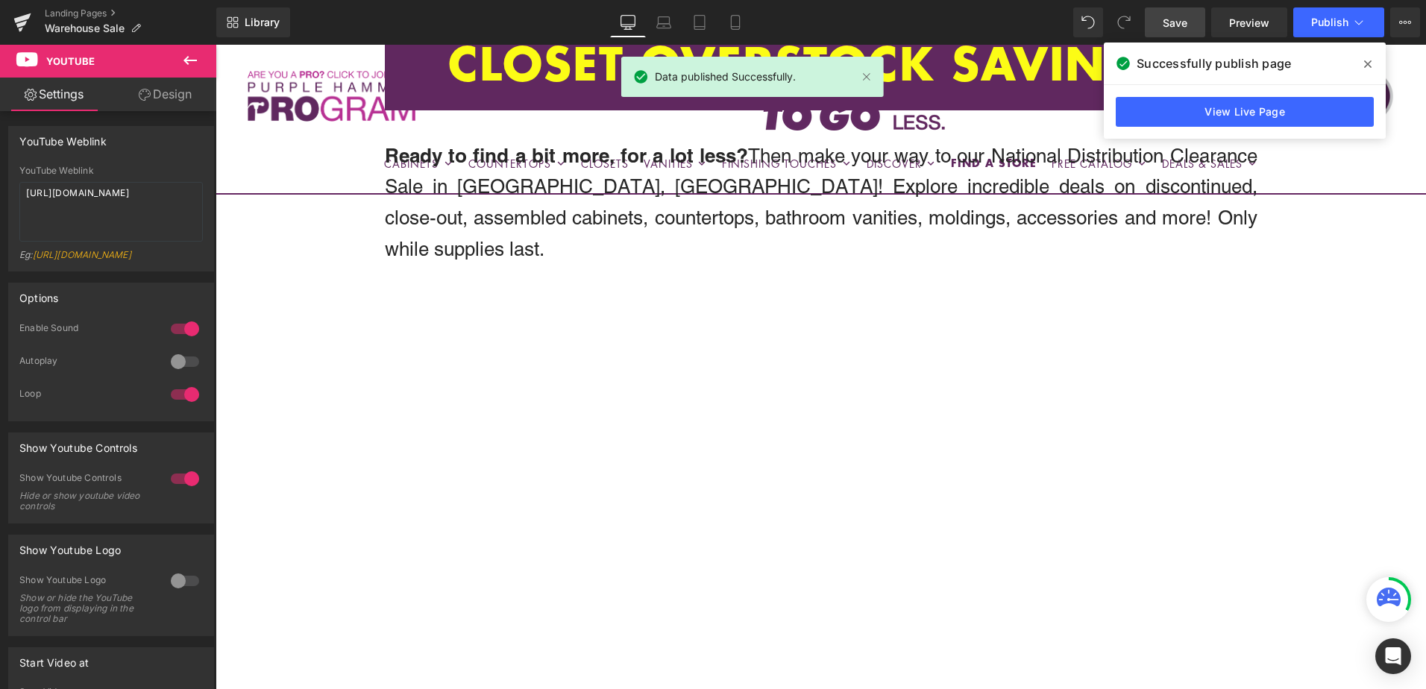
click at [1369, 61] on icon at bounding box center [1367, 64] width 7 height 12
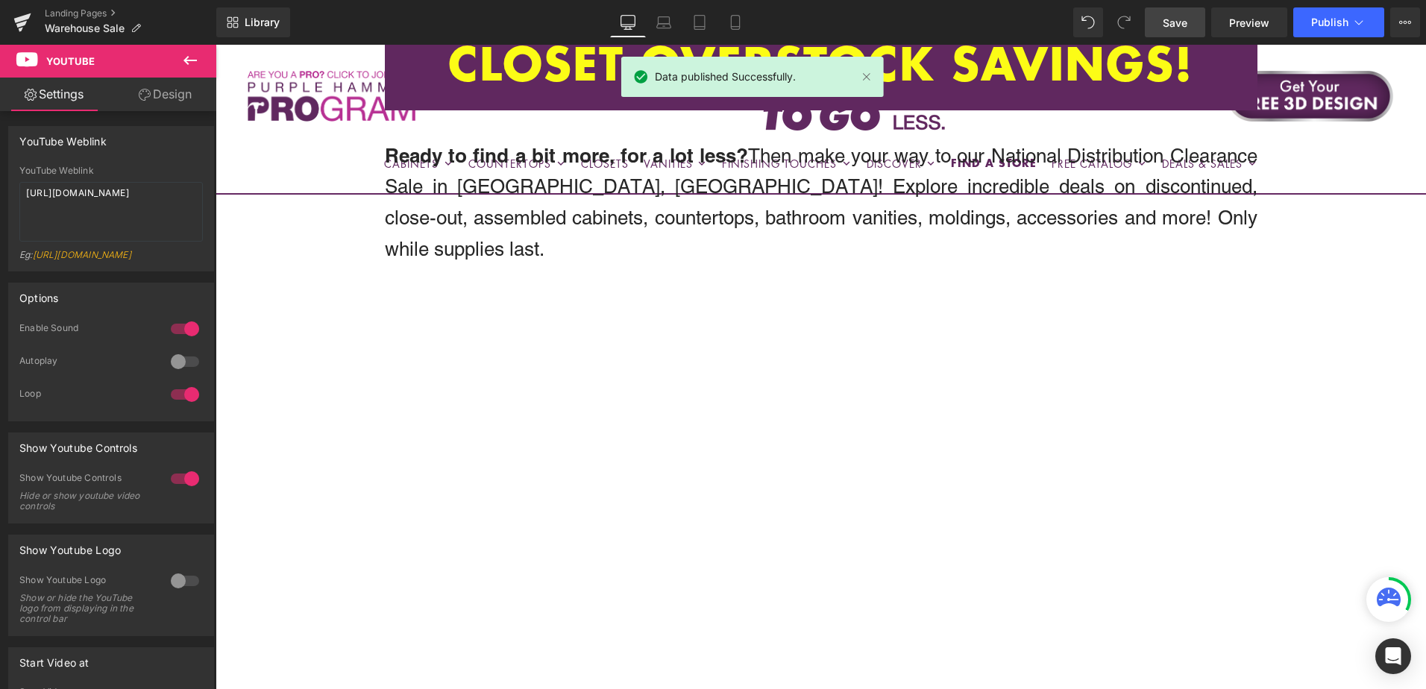
drag, startPoint x: 1183, startPoint y: 22, endPoint x: 1028, endPoint y: 127, distance: 187.0
click at [1183, 22] on span "Save" at bounding box center [1175, 23] width 25 height 16
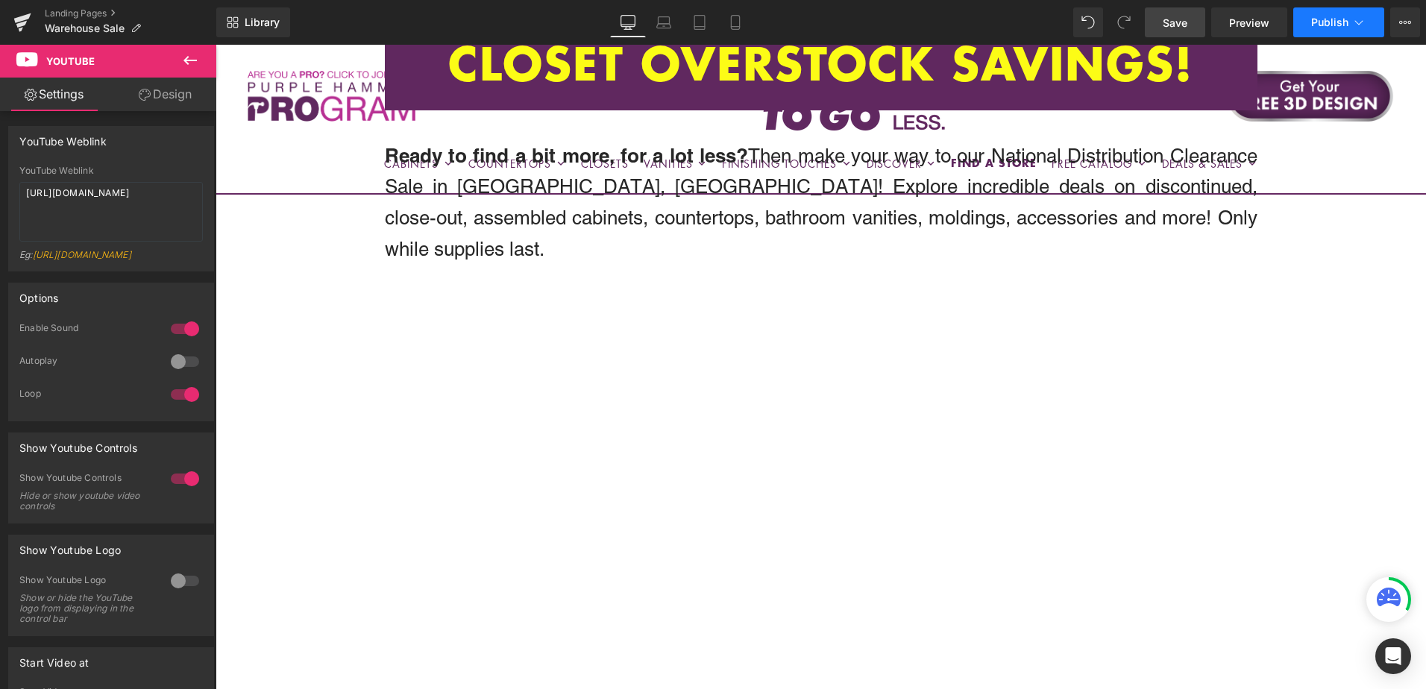
click at [1349, 26] on button "Publish" at bounding box center [1338, 22] width 91 height 30
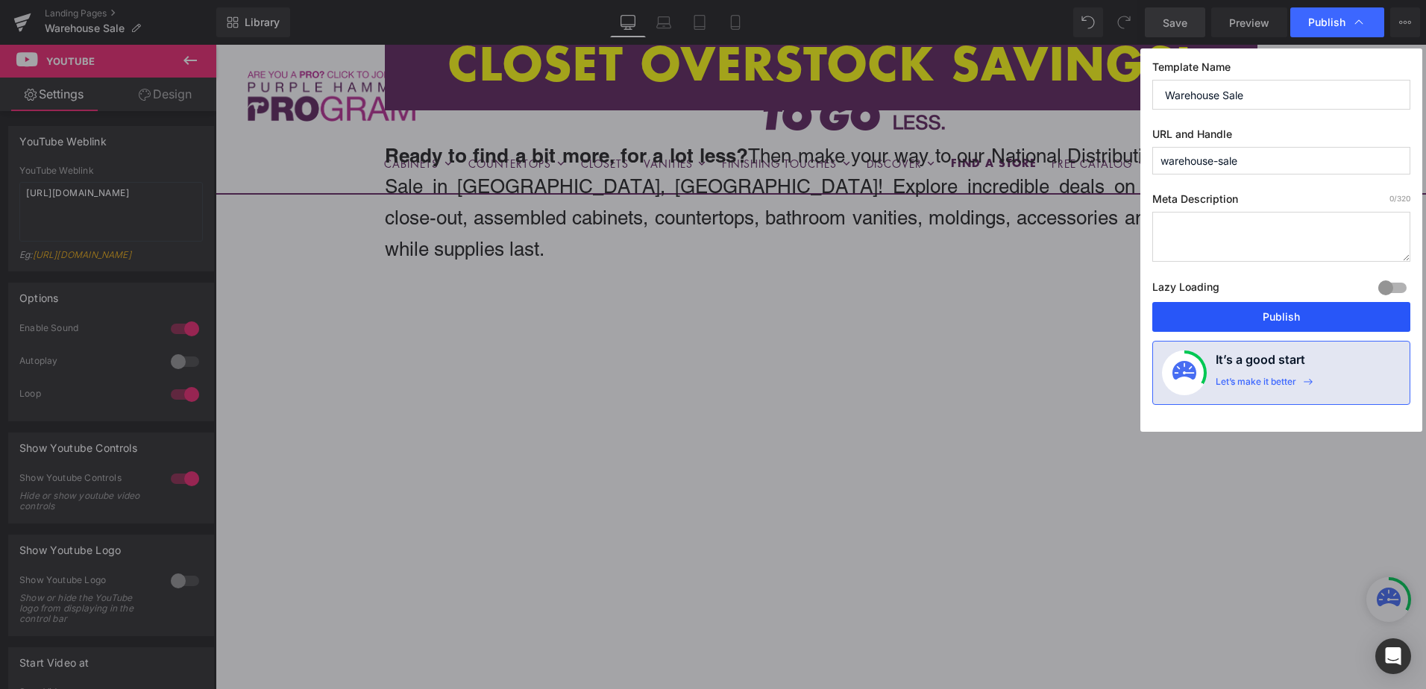
click at [1332, 318] on button "Publish" at bounding box center [1281, 317] width 258 height 30
